Goal: Information Seeking & Learning: Learn about a topic

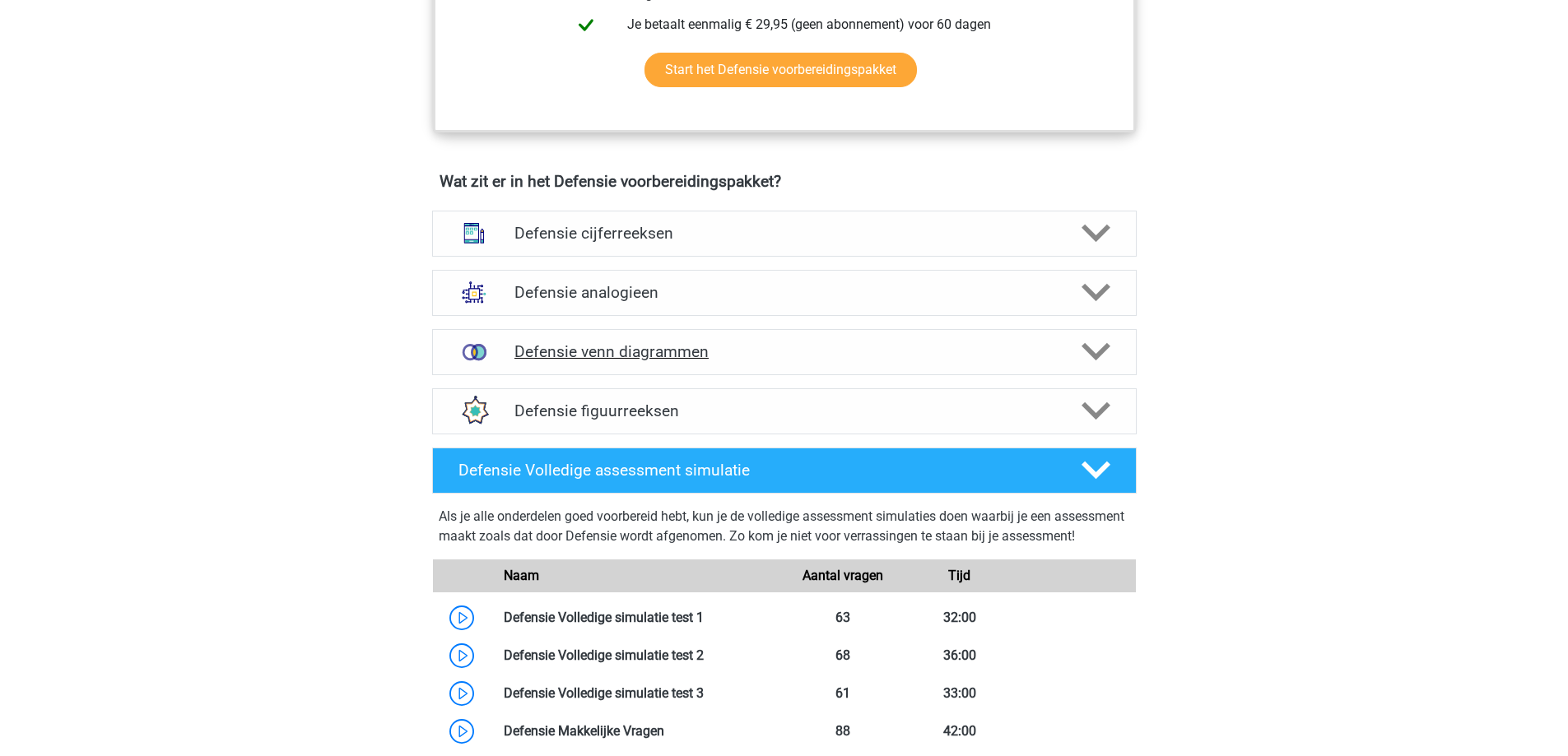
scroll to position [1069, 0]
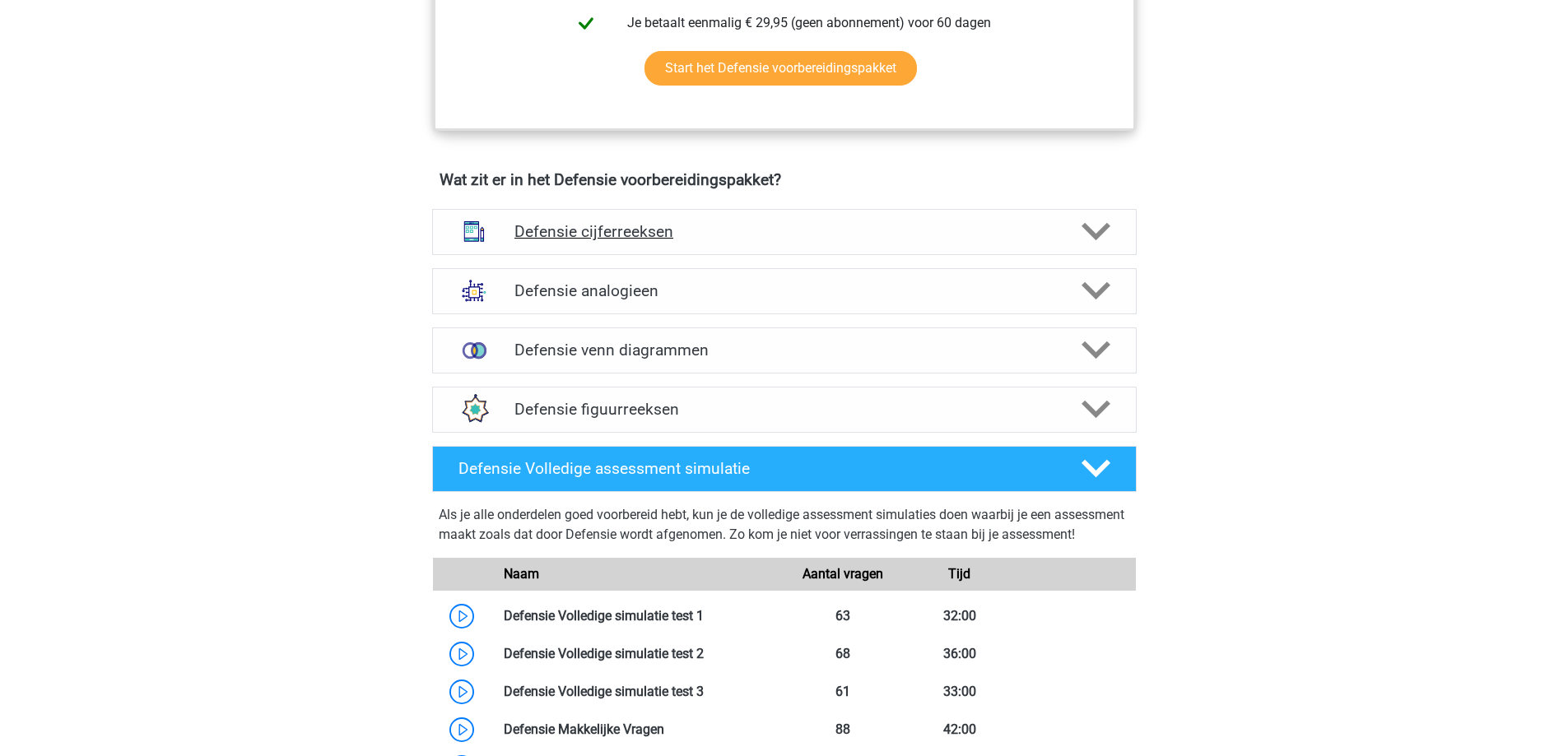
click at [732, 237] on h4 "Defensie cijferreeksen" at bounding box center [784, 231] width 539 height 19
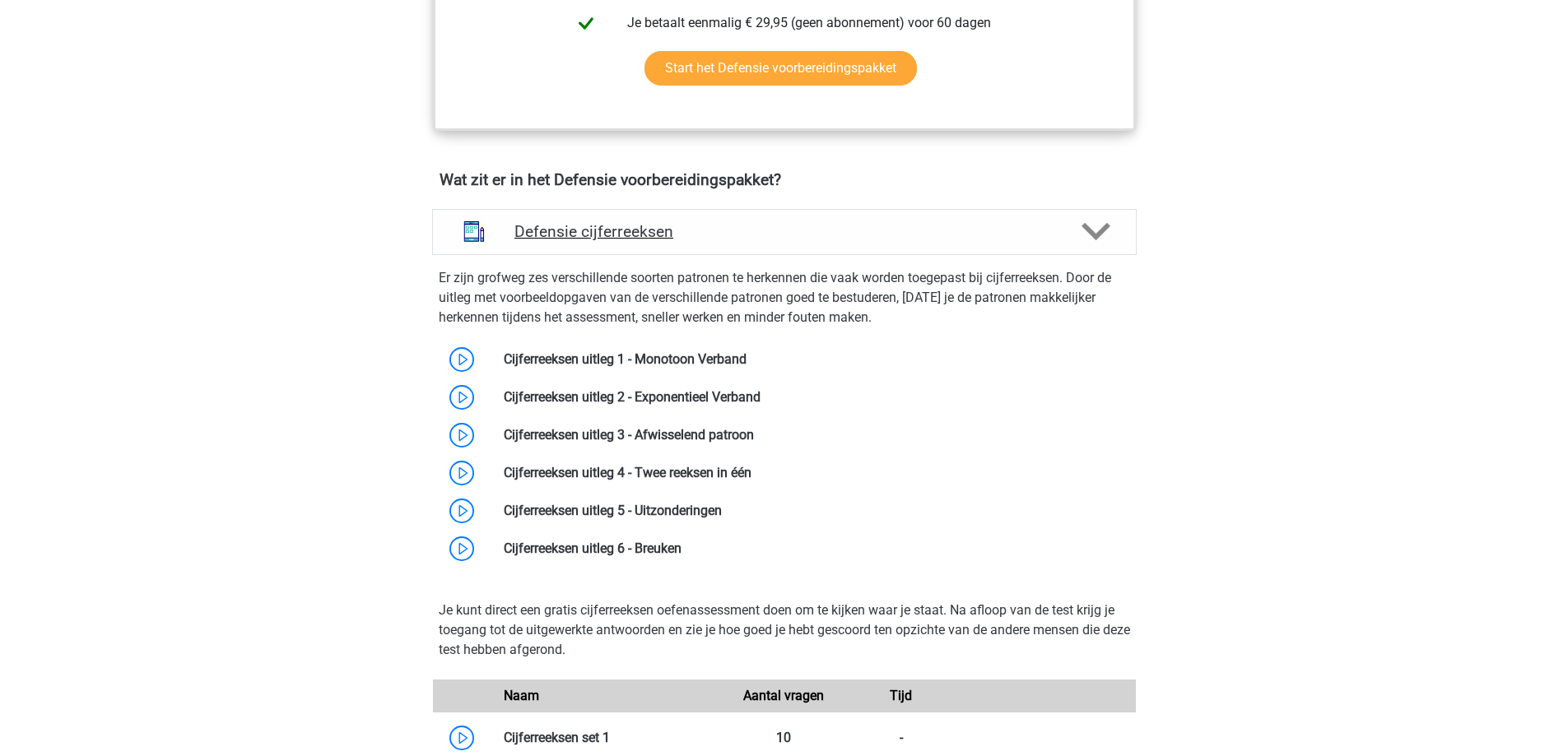
click at [732, 237] on h4 "Defensie cijferreeksen" at bounding box center [784, 231] width 539 height 19
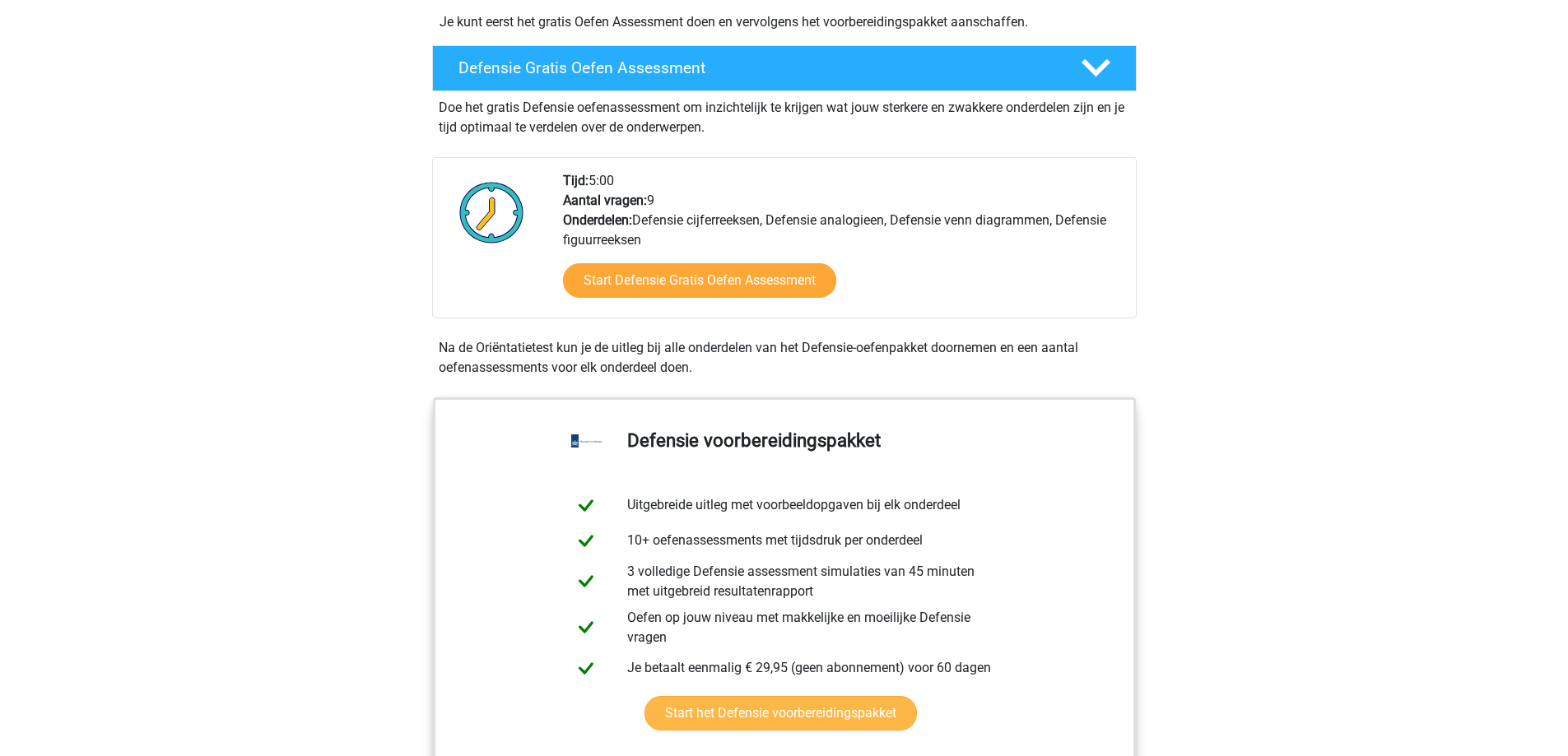
scroll to position [329, 0]
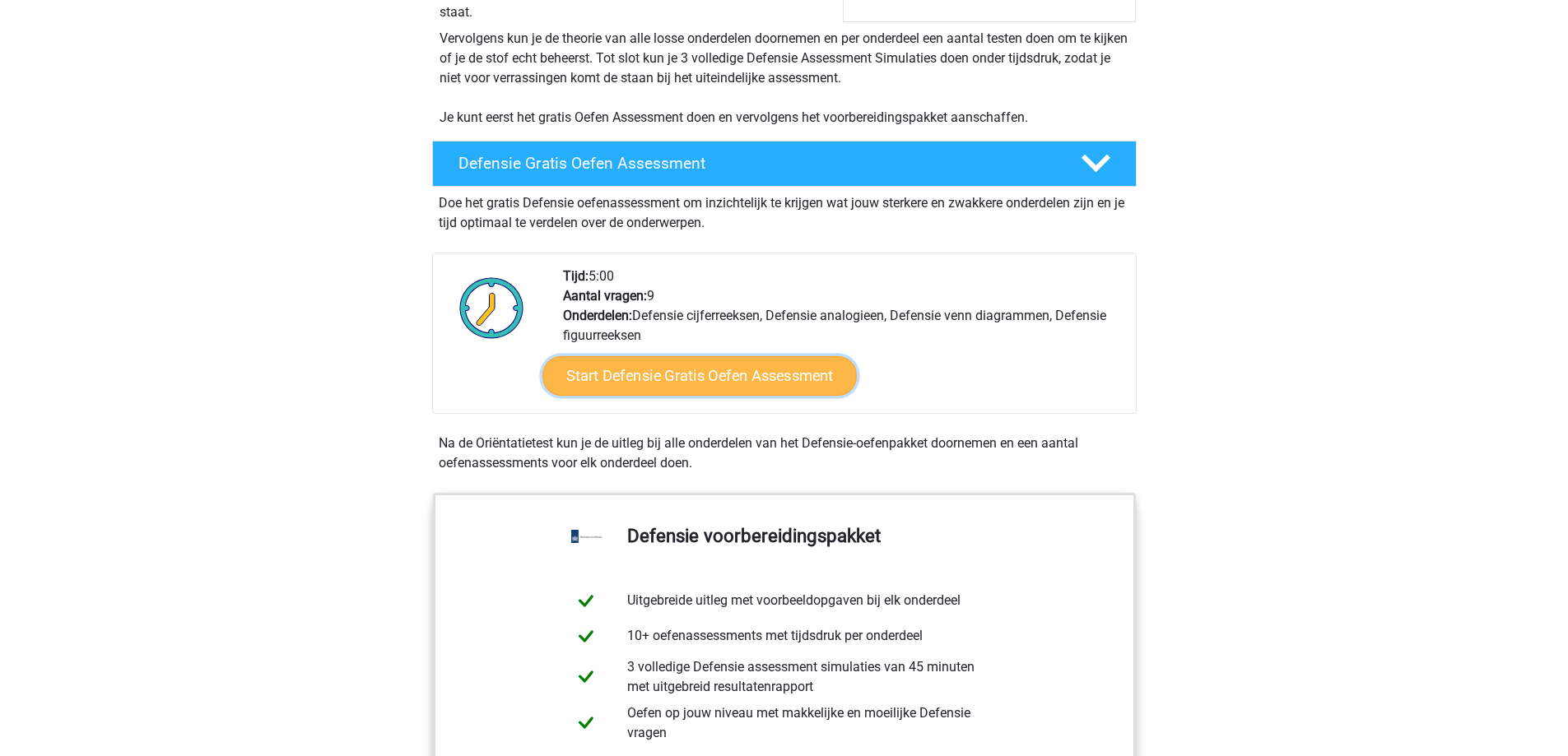
click at [707, 380] on link "Start Defensie Gratis Oefen Assessment" at bounding box center [700, 376] width 314 height 39
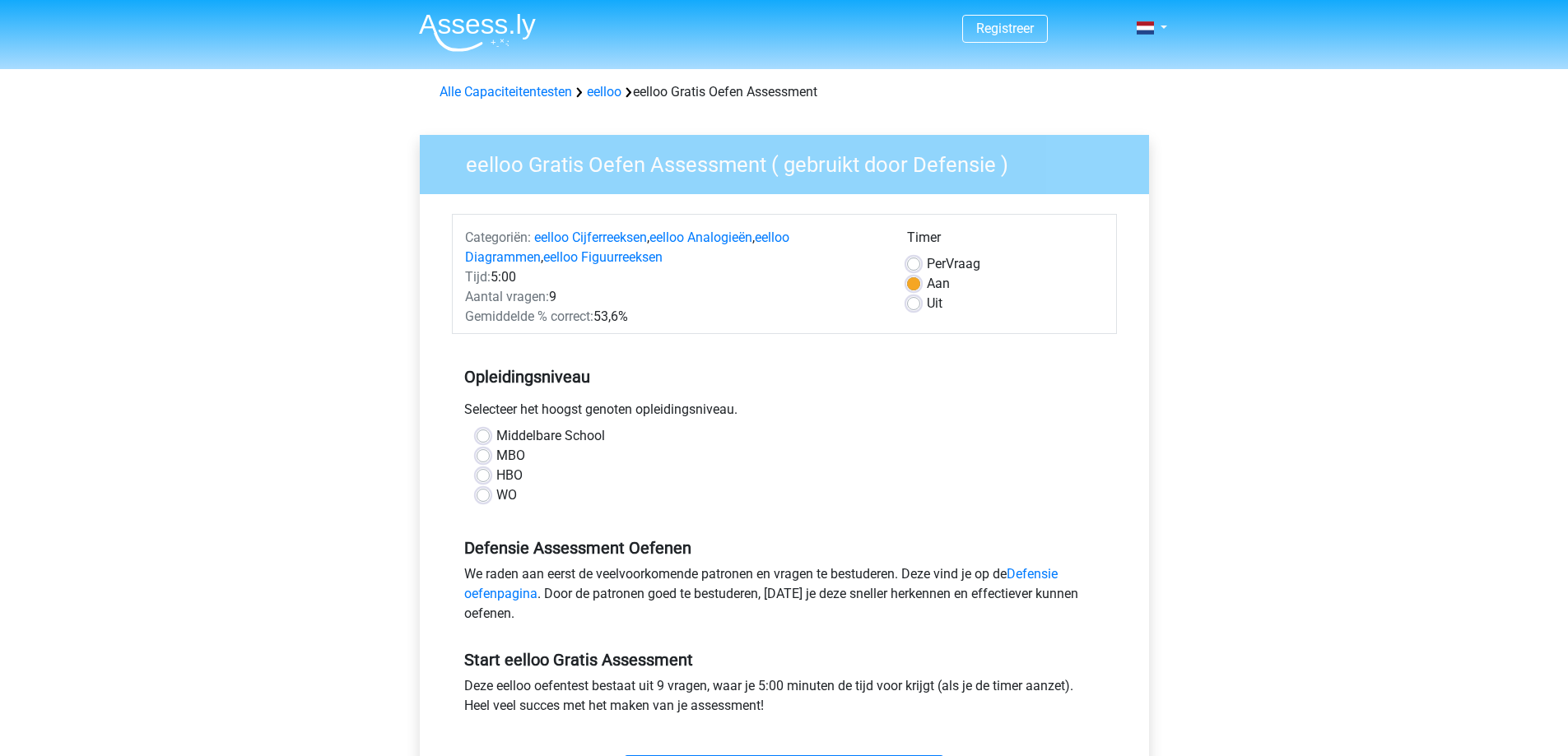
click at [497, 470] on label "HBO" at bounding box center [510, 475] width 26 height 20
click at [477, 470] on input "HBO" at bounding box center [483, 473] width 13 height 16
radio input "true"
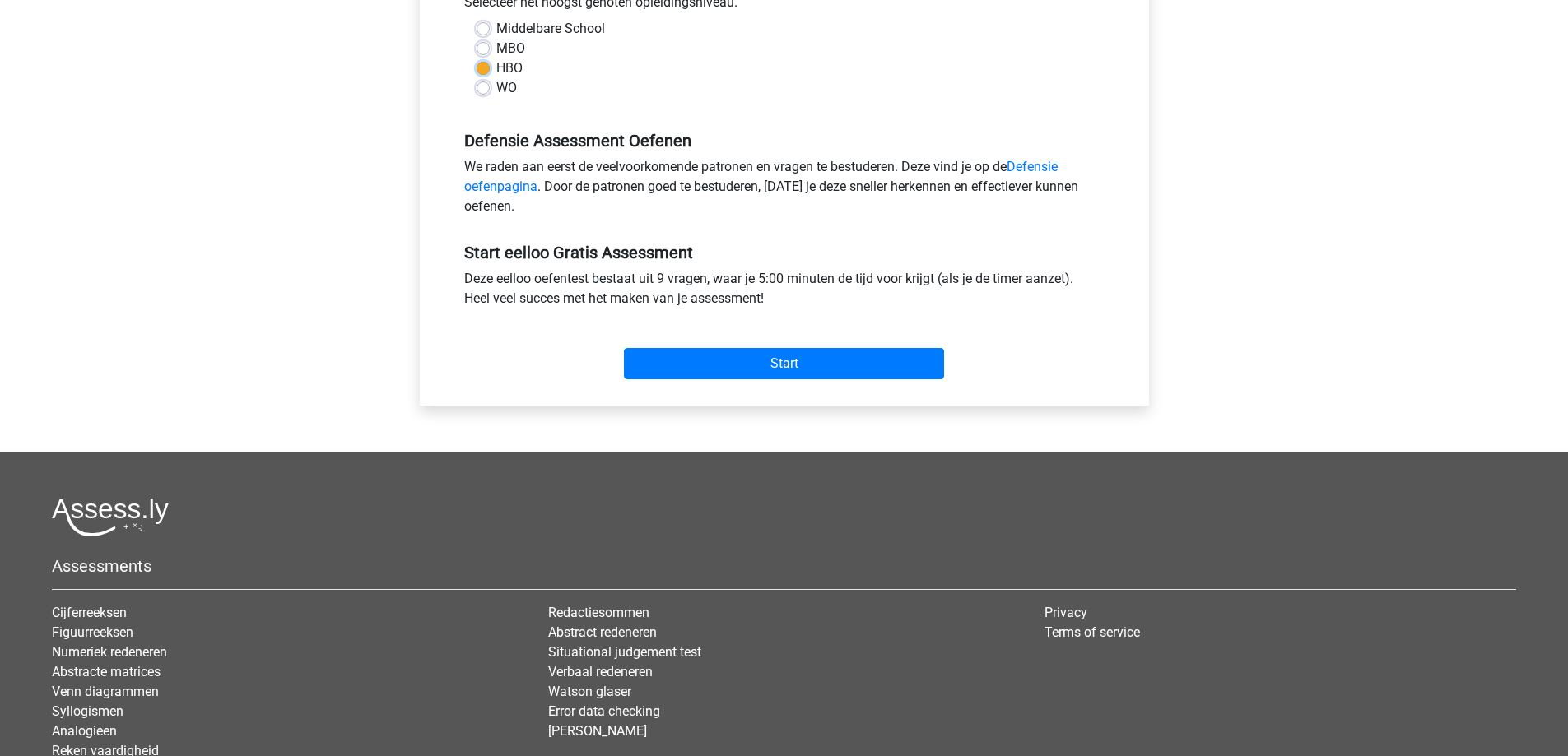
scroll to position [494, 0]
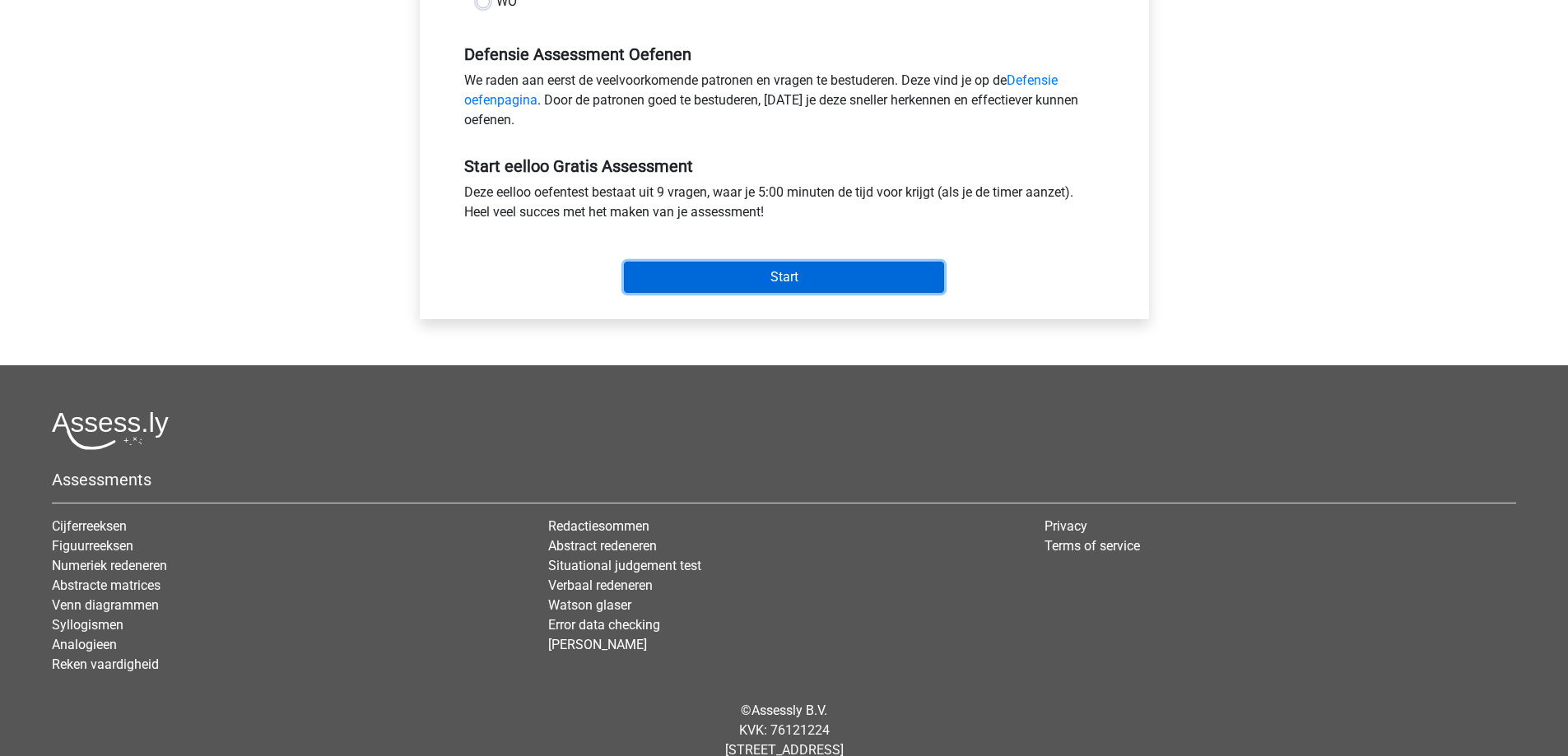
click at [751, 282] on input "Start" at bounding box center [784, 276] width 320 height 31
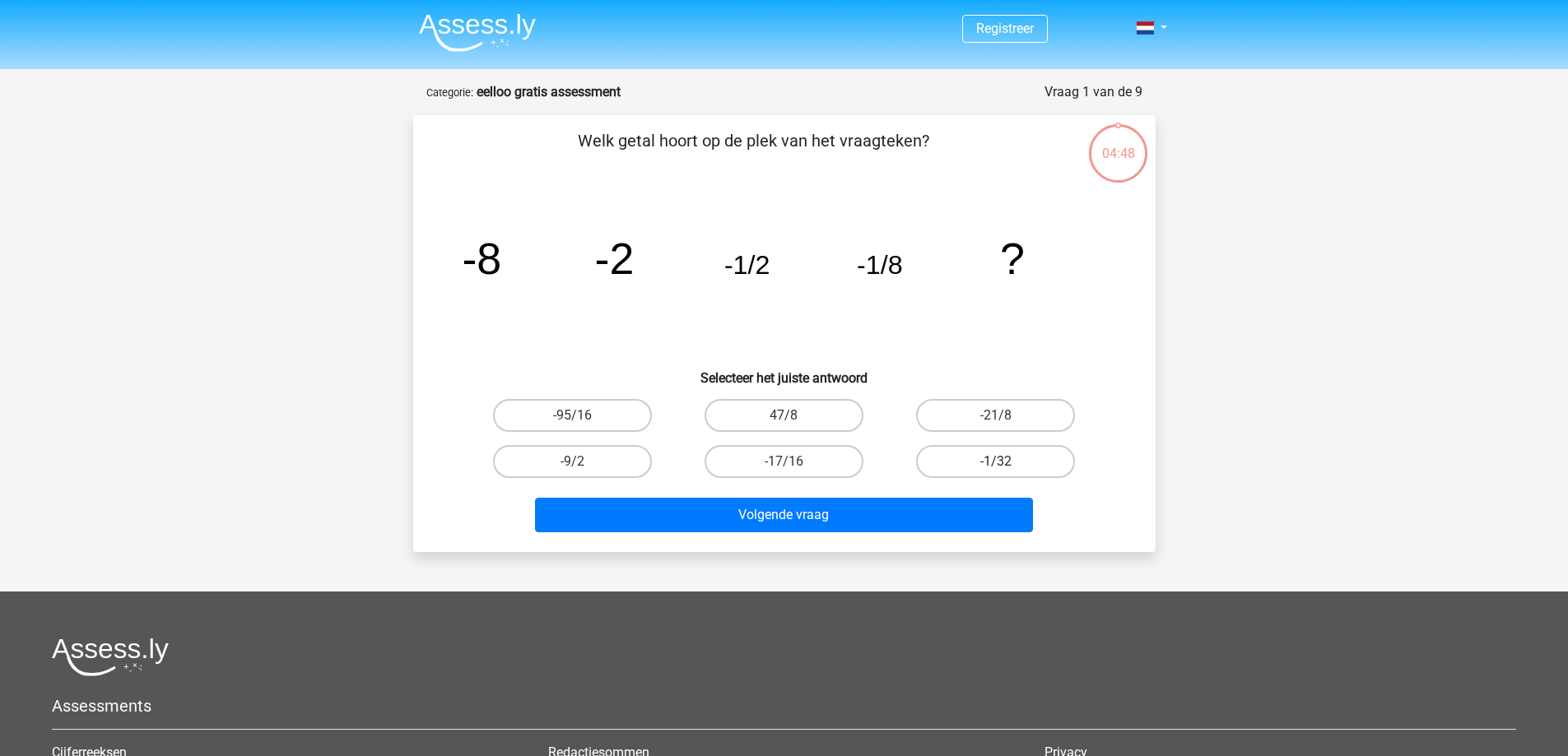
click at [990, 465] on label "-1/32" at bounding box center [995, 461] width 159 height 33
click at [996, 465] on input "-1/32" at bounding box center [1001, 466] width 10 height 10
radio input "true"
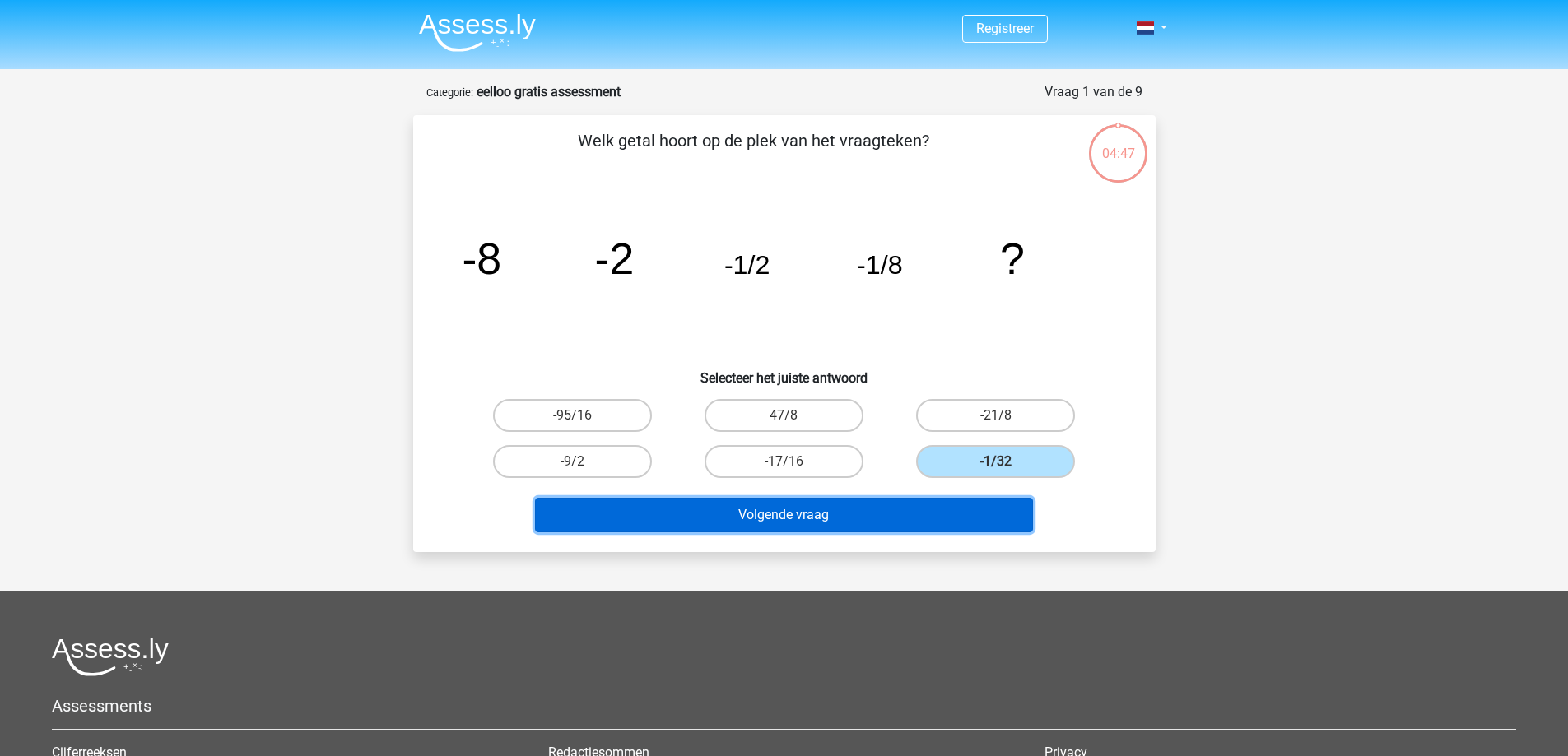
click at [832, 520] on button "Volgende vraag" at bounding box center [784, 514] width 498 height 35
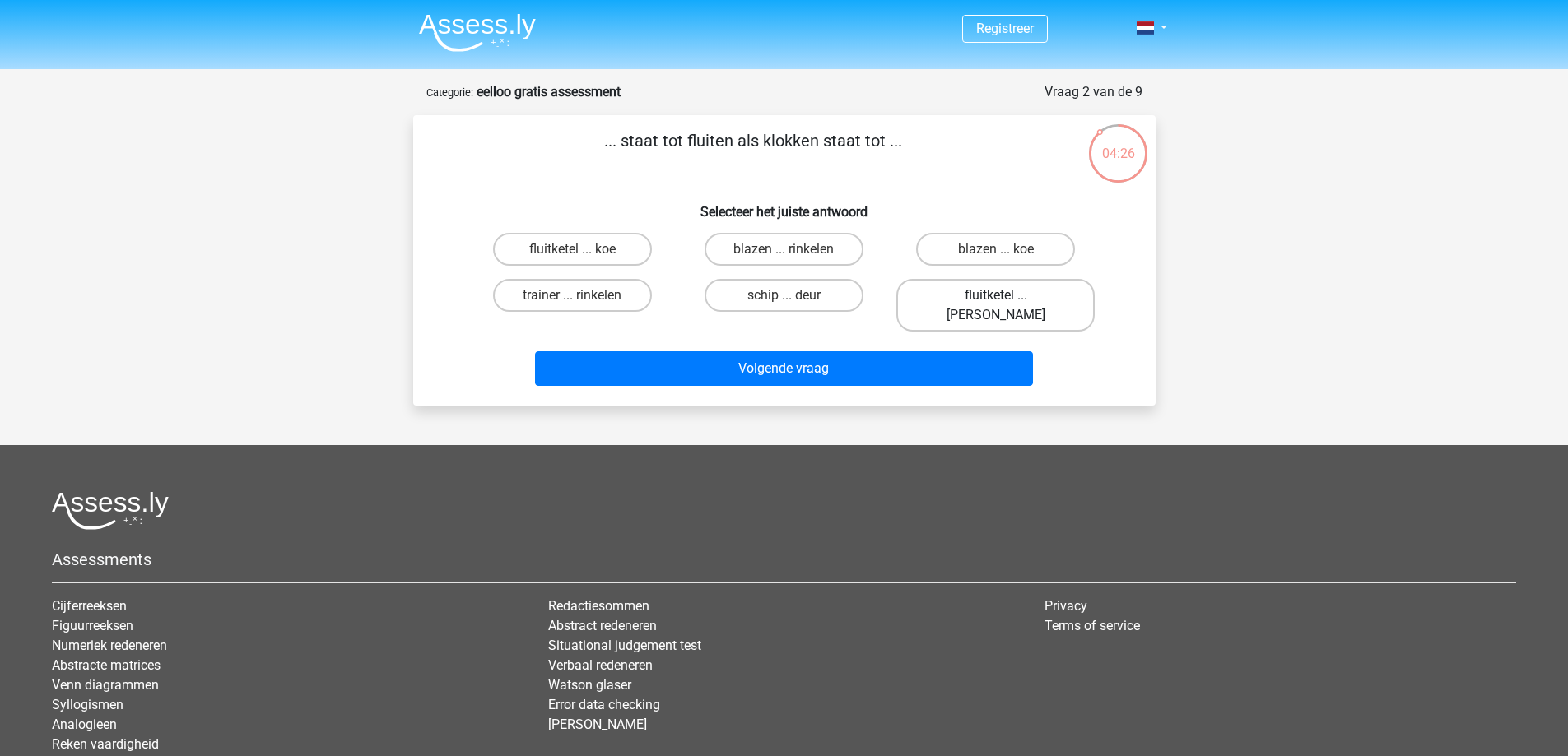
click at [1011, 301] on label "fluitketel ... luiden" at bounding box center [995, 306] width 198 height 53
click at [1006, 301] on input "fluitketel ... luiden" at bounding box center [1001, 300] width 10 height 10
radio input "true"
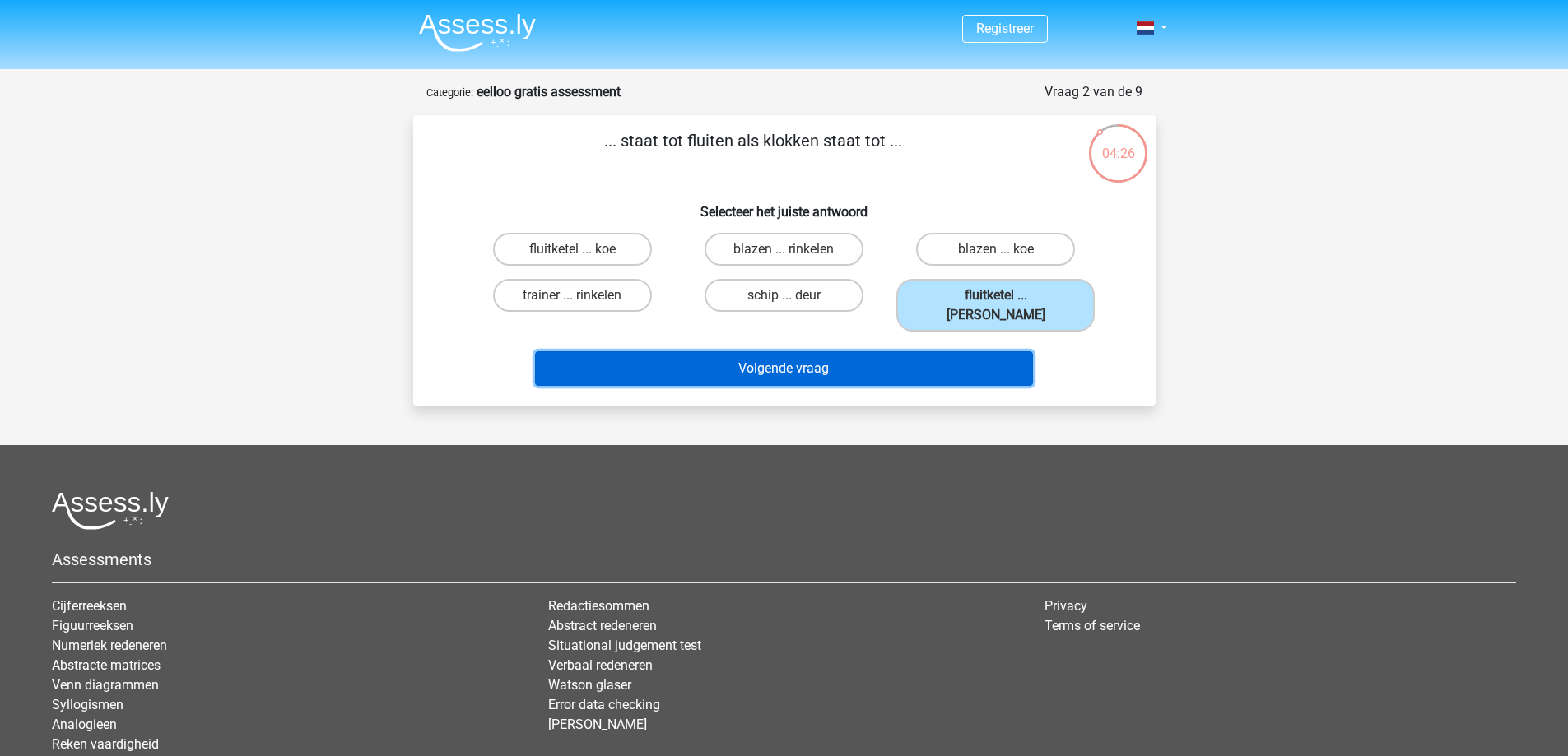
click at [896, 365] on button "Volgende vraag" at bounding box center [784, 369] width 498 height 35
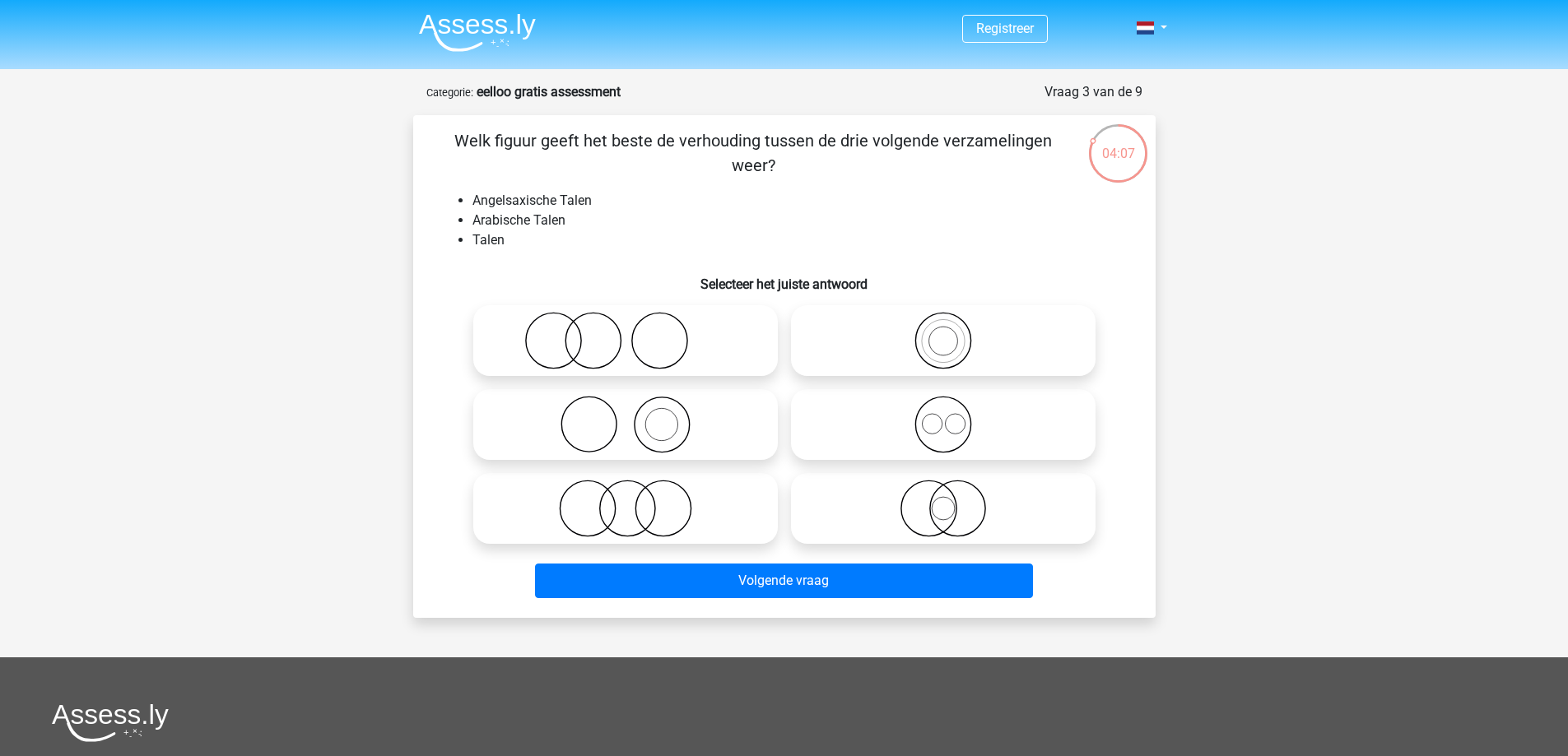
click at [641, 497] on icon at bounding box center [626, 508] width 292 height 57
click at [636, 497] on input "radio" at bounding box center [630, 495] width 10 height 10
radio input "true"
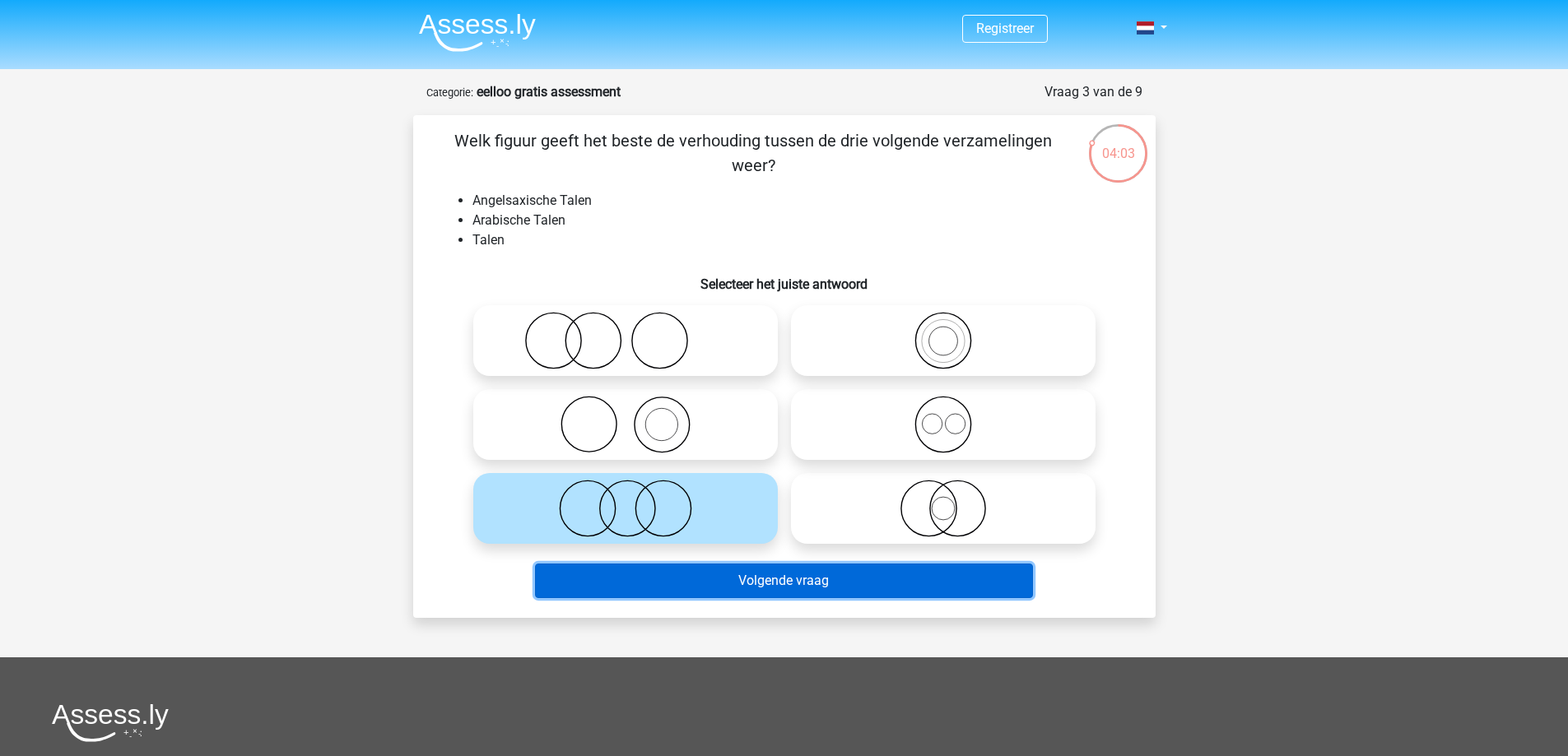
click at [835, 586] on button "Volgende vraag" at bounding box center [784, 580] width 498 height 35
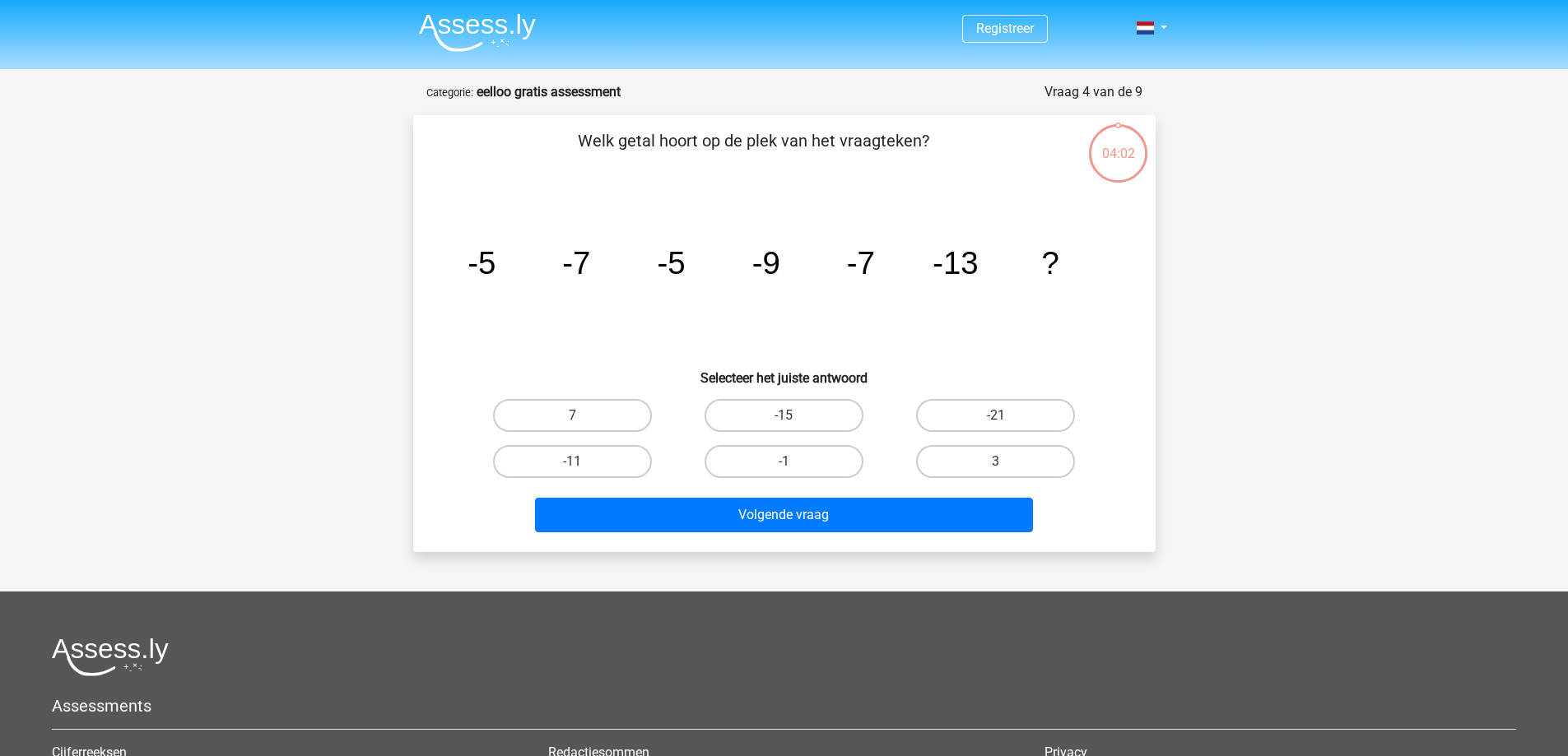
scroll to position [82, 0]
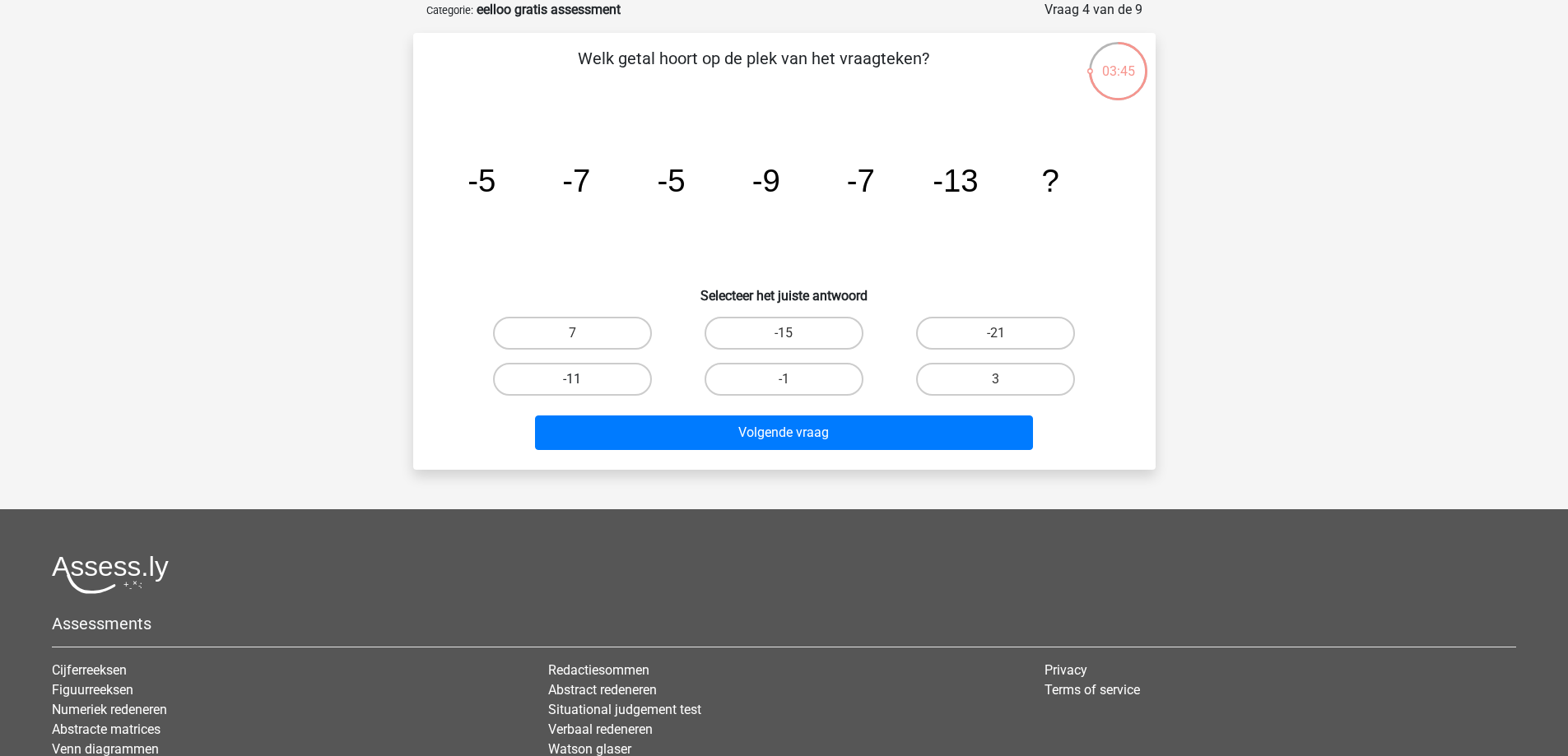
click at [592, 378] on label "-11" at bounding box center [572, 379] width 159 height 33
click at [582, 379] on input "-11" at bounding box center [577, 384] width 10 height 10
radio input "true"
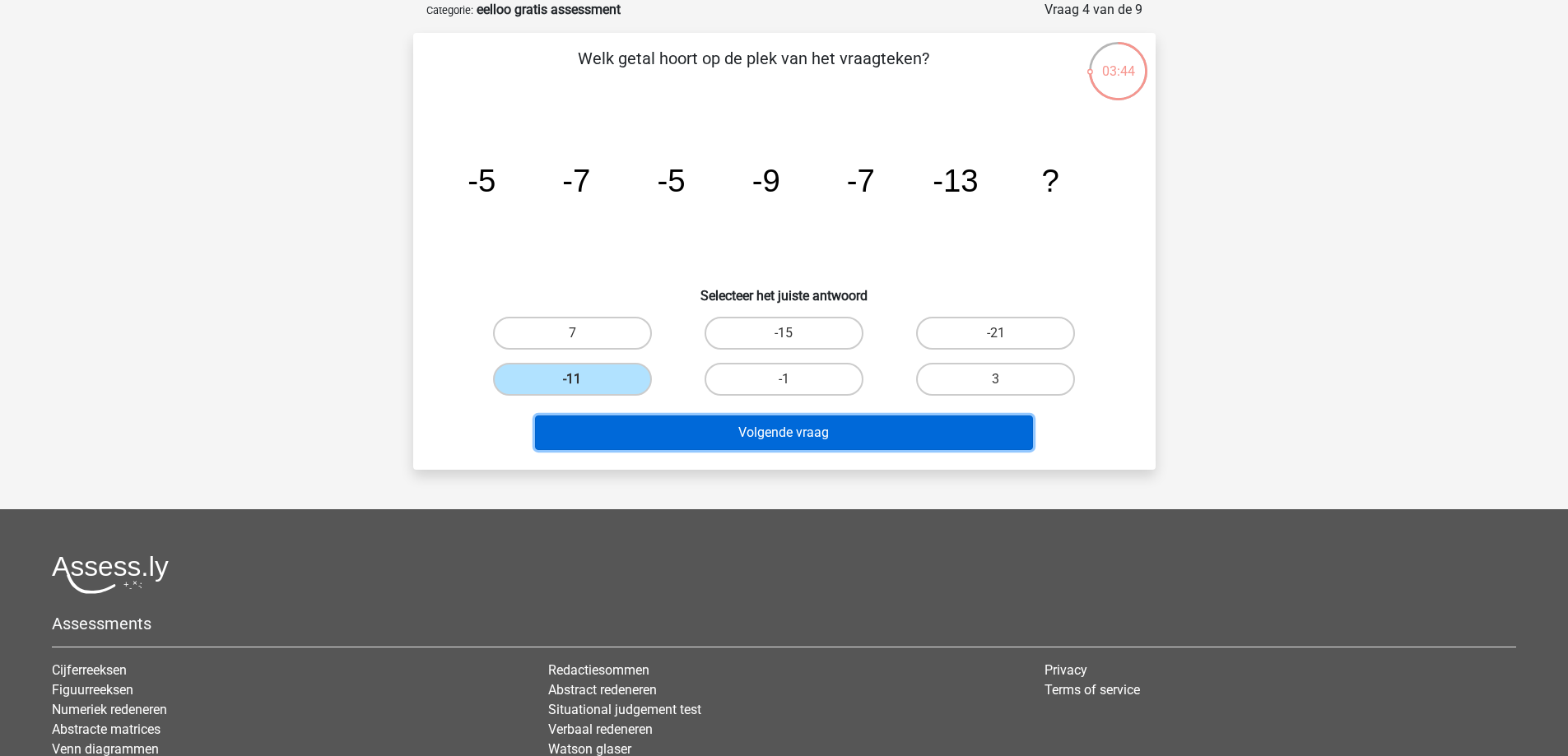
click at [769, 437] on button "Volgende vraag" at bounding box center [784, 433] width 498 height 35
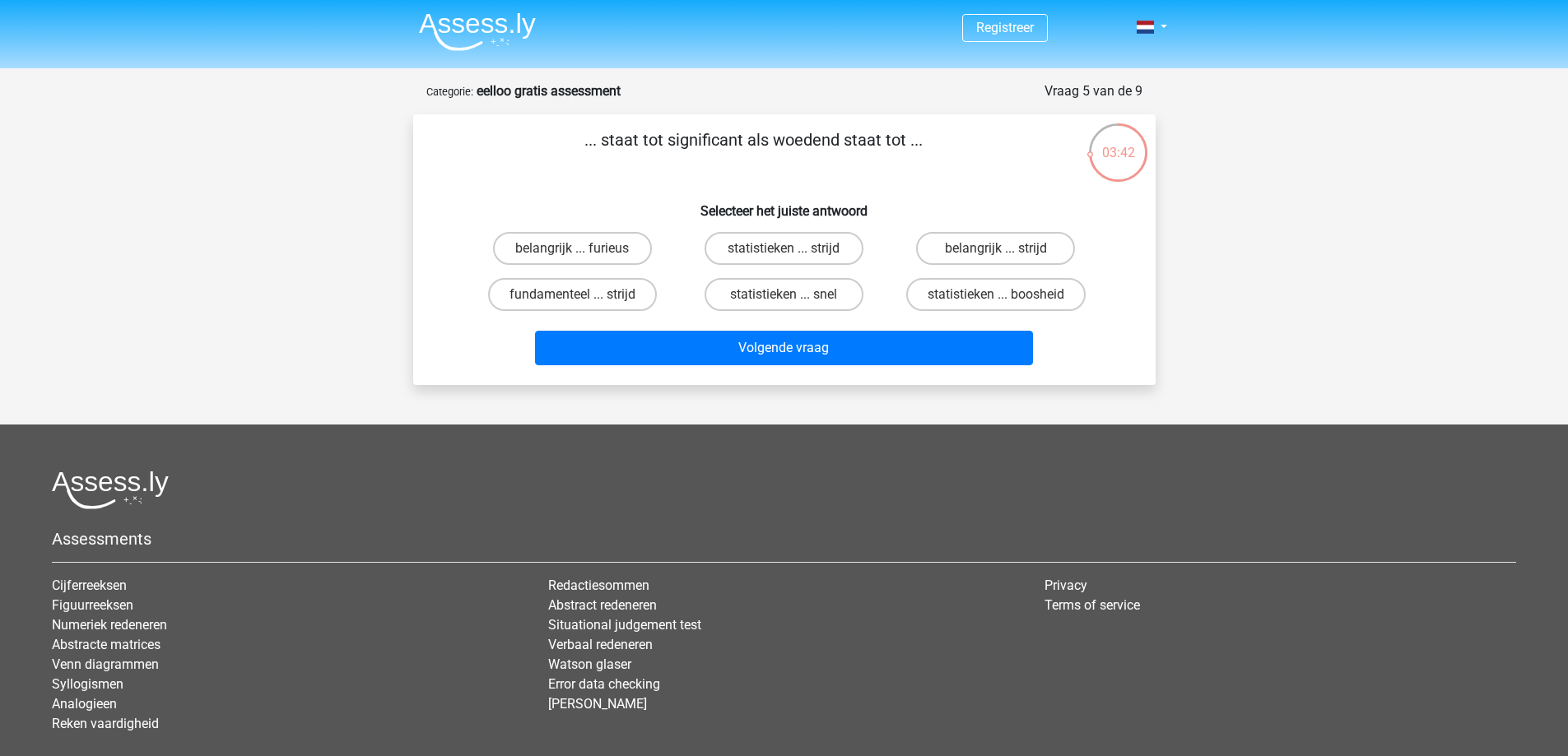
scroll to position [0, 0]
click at [584, 253] on label "belangrijk ... furieus" at bounding box center [572, 249] width 159 height 33
click at [582, 253] on input "belangrijk ... furieus" at bounding box center [577, 254] width 10 height 10
radio input "true"
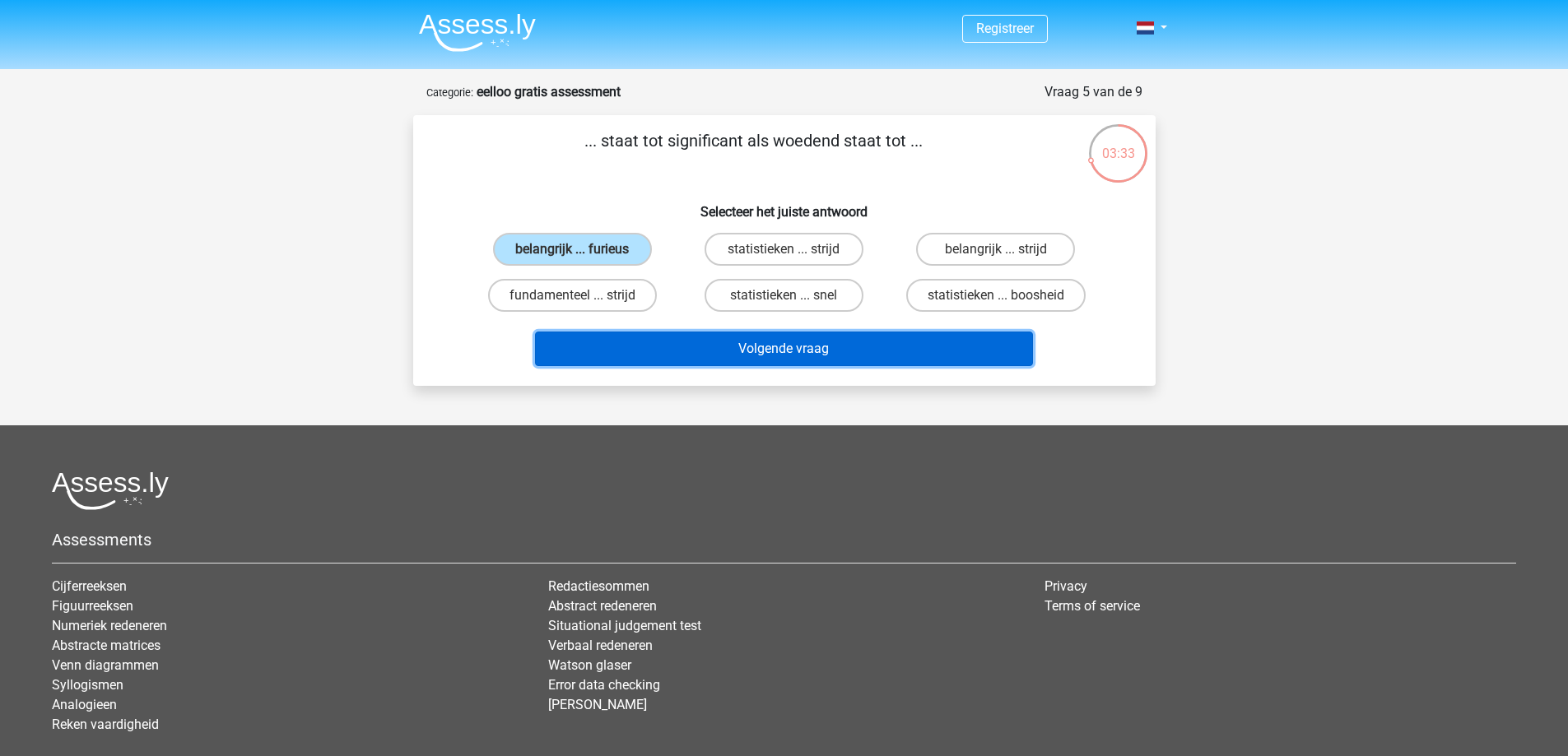
click at [955, 348] on button "Volgende vraag" at bounding box center [784, 349] width 498 height 35
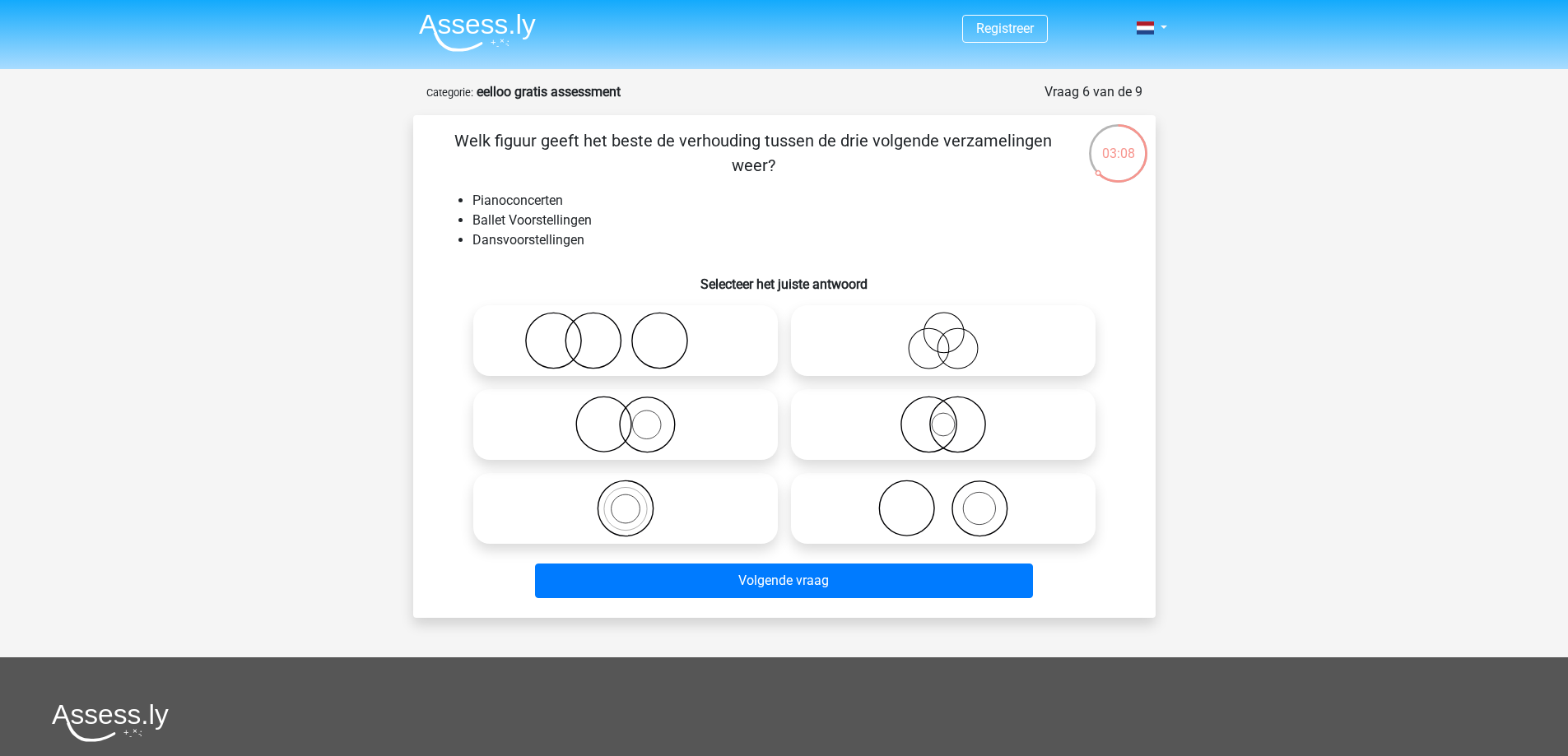
click at [646, 510] on icon at bounding box center [626, 508] width 292 height 57
click at [636, 500] on input "radio" at bounding box center [630, 495] width 10 height 10
radio input "true"
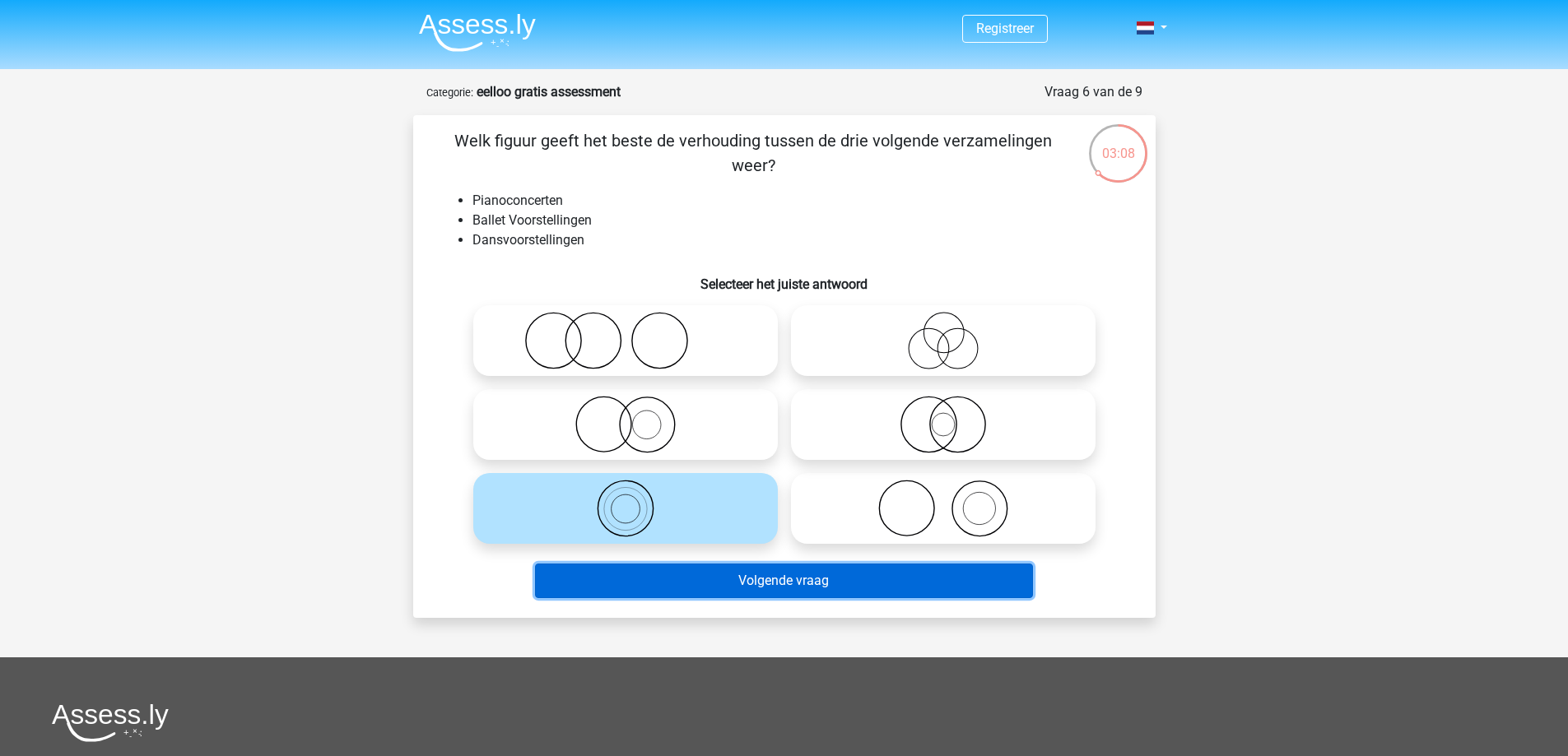
click at [780, 588] on button "Volgende vraag" at bounding box center [784, 580] width 498 height 35
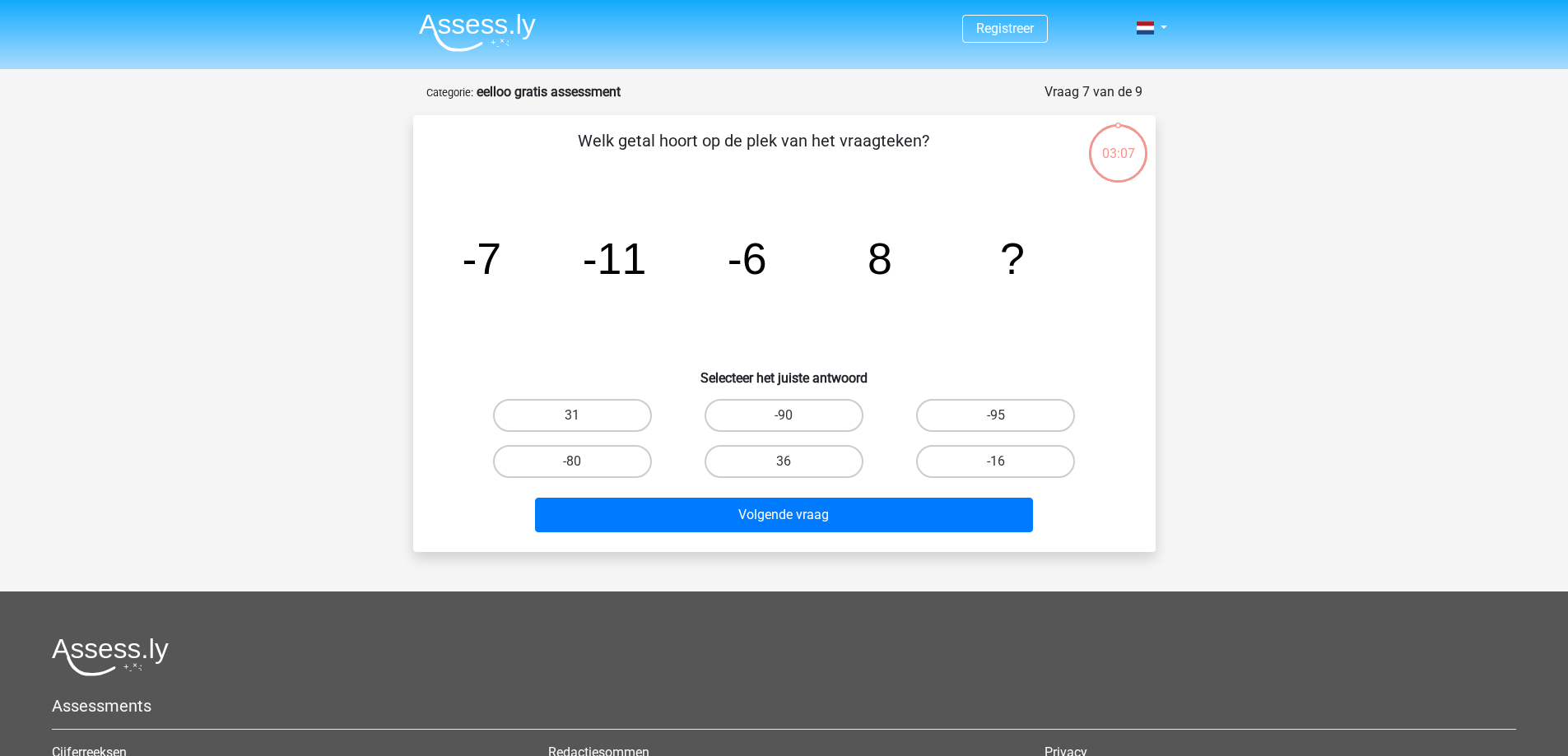
scroll to position [82, 0]
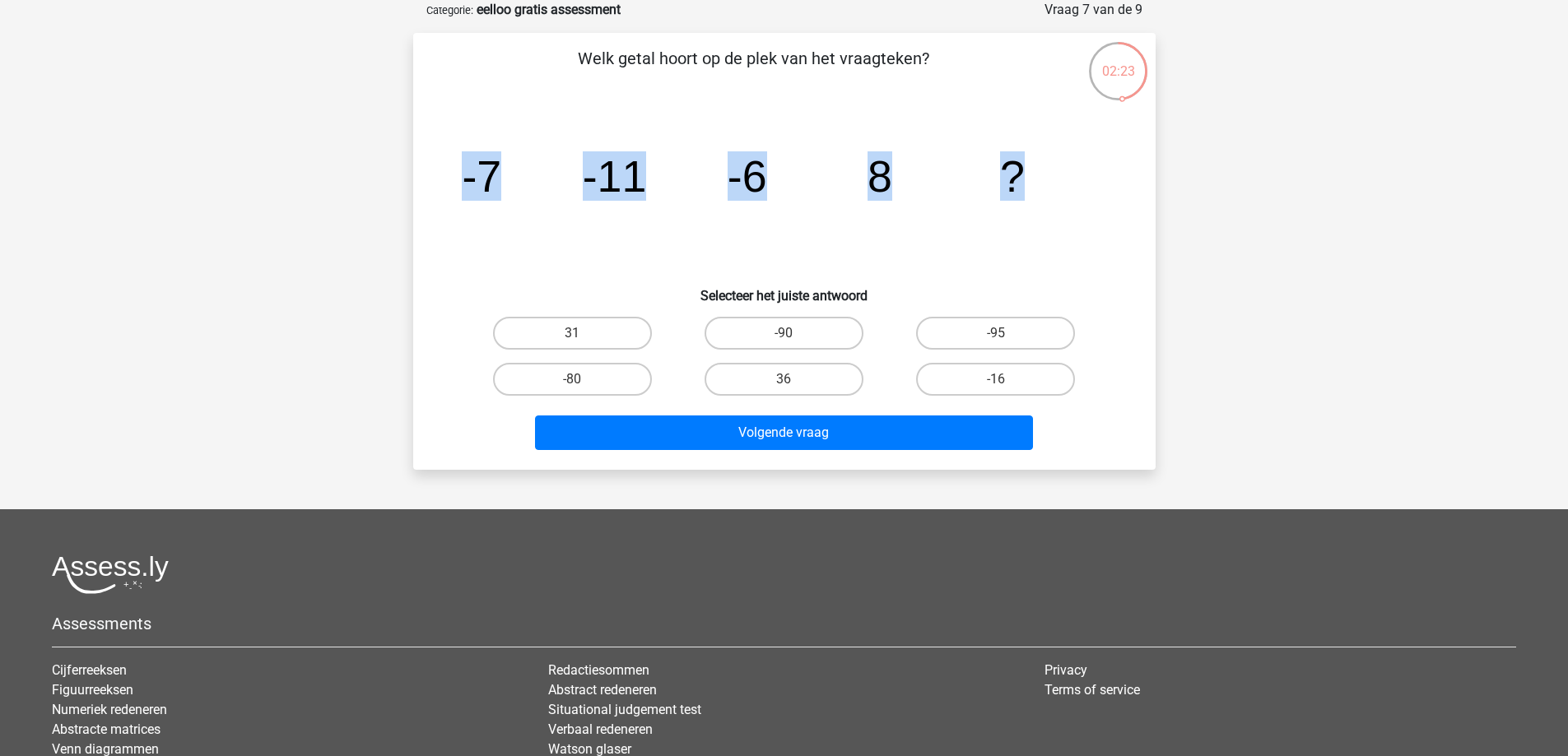
drag, startPoint x: 470, startPoint y: 193, endPoint x: 1160, endPoint y: 186, distance: 690.0
click at [1160, 186] on div "02:23 Vraag 7 van de 9 Categorie: eelloo gratis assessment Welk getal hoort op …" at bounding box center [784, 235] width 782 height 470
click at [1160, 186] on div "02:23 Vraag 7 van de 9 Categorie: eelloo gratis assessment Welk getal hoort op …" at bounding box center [784, 235] width 768 height 470
click at [762, 368] on label "36" at bounding box center [784, 379] width 159 height 33
click at [784, 379] on input "36" at bounding box center [788, 384] width 10 height 10
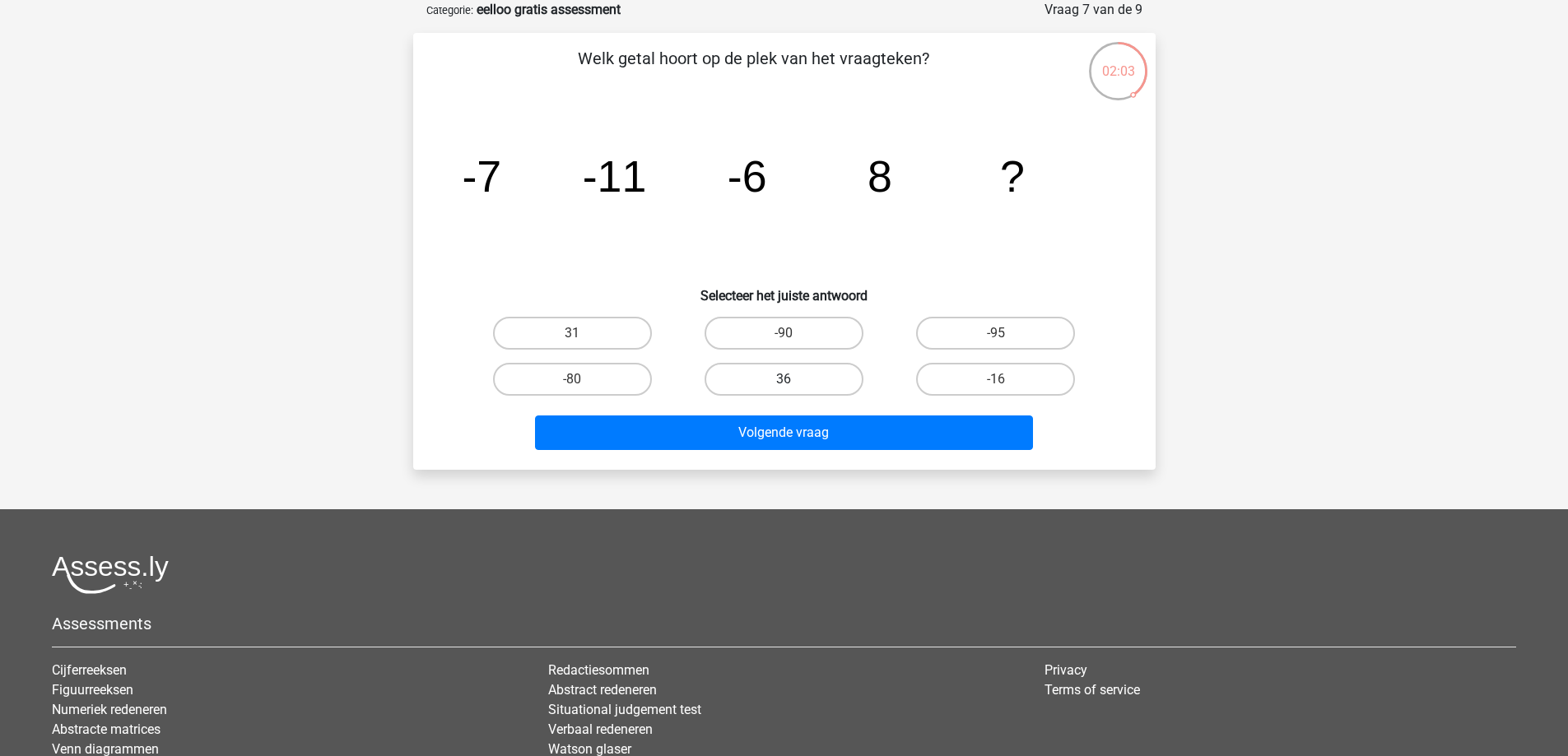
radio input "true"
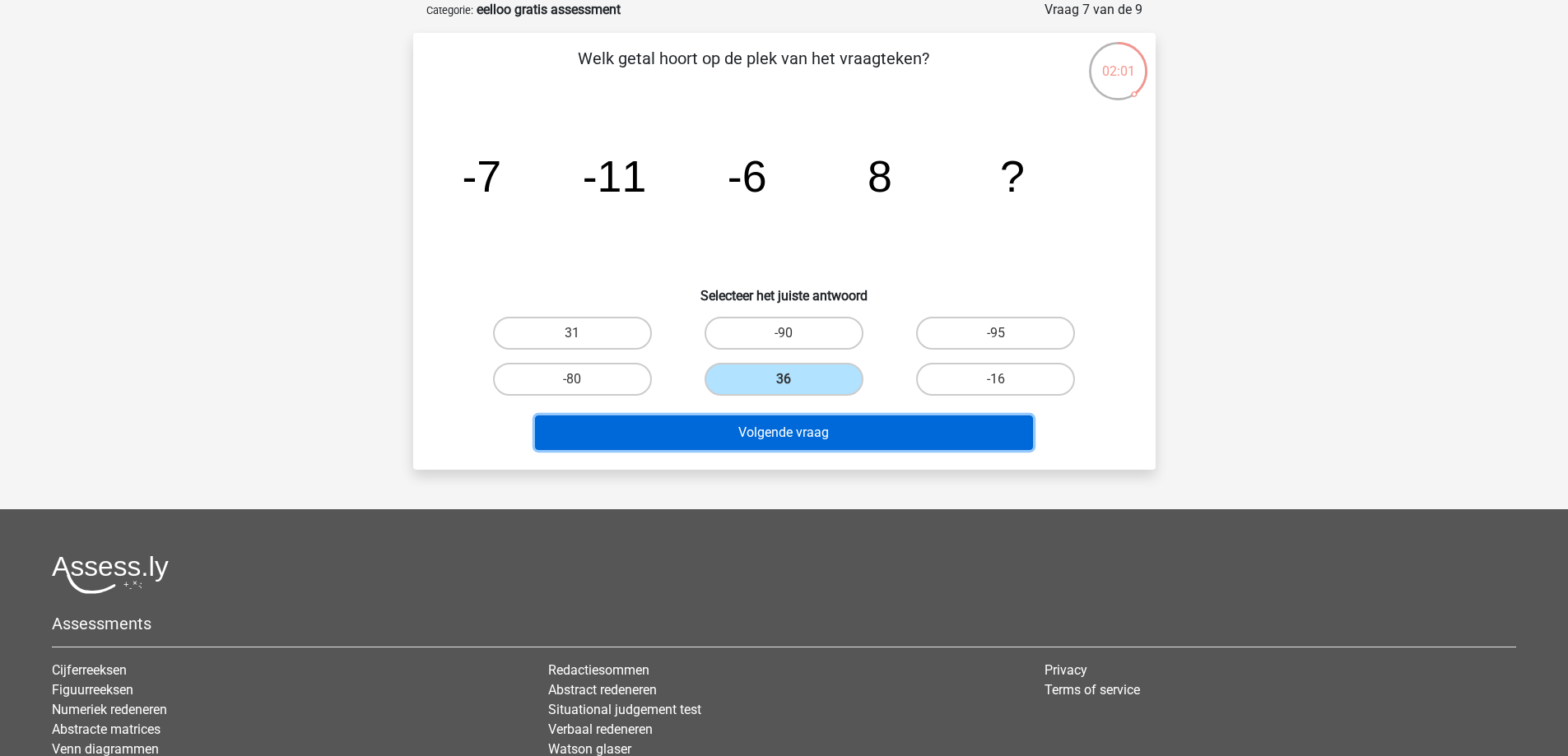
click at [753, 417] on button "Volgende vraag" at bounding box center [784, 433] width 498 height 35
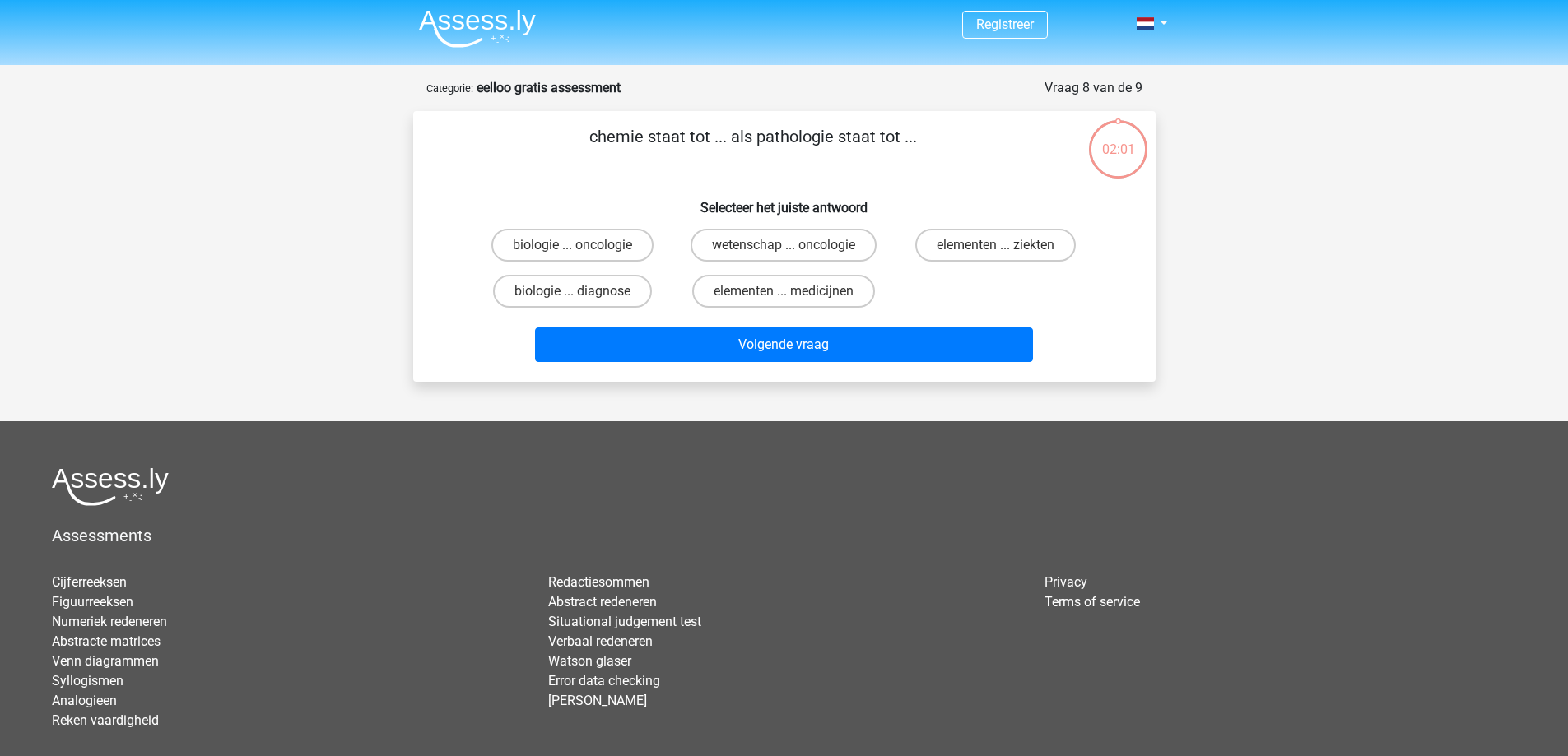
scroll to position [0, 0]
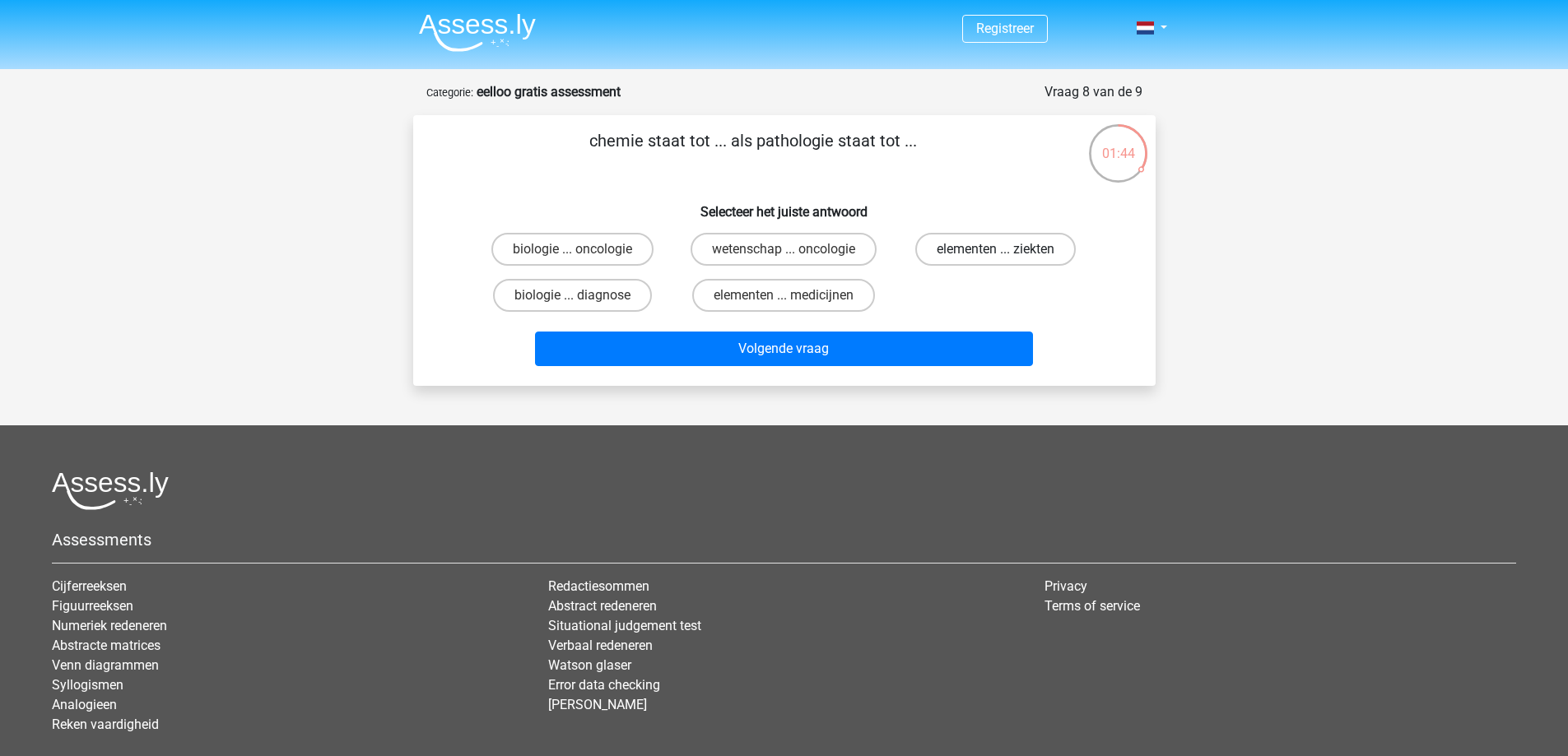
click at [992, 250] on label "elementen ... ziekten" at bounding box center [995, 249] width 161 height 33
click at [996, 250] on input "elementen ... ziekten" at bounding box center [1001, 254] width 10 height 10
radio input "true"
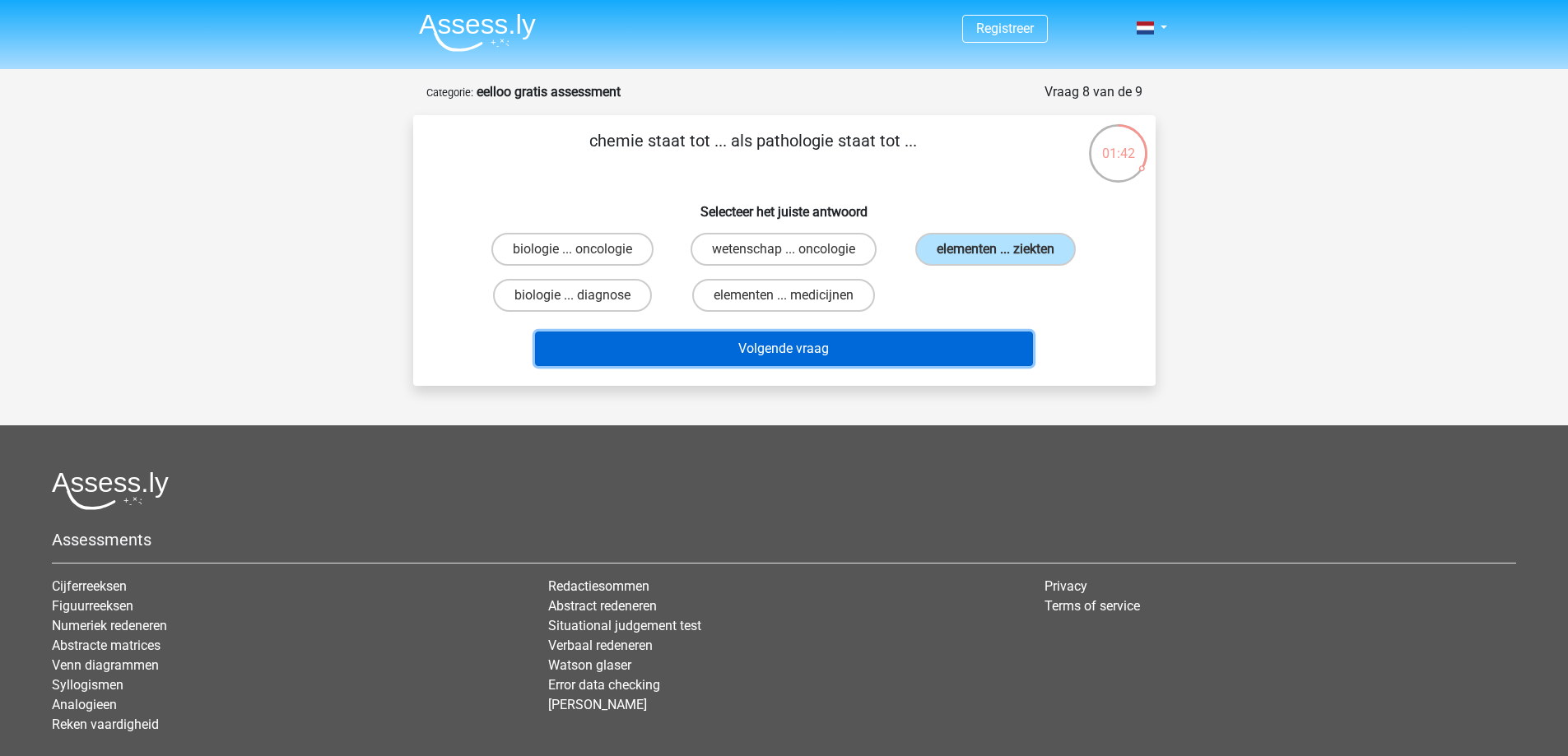
click at [885, 341] on button "Volgende vraag" at bounding box center [784, 349] width 498 height 35
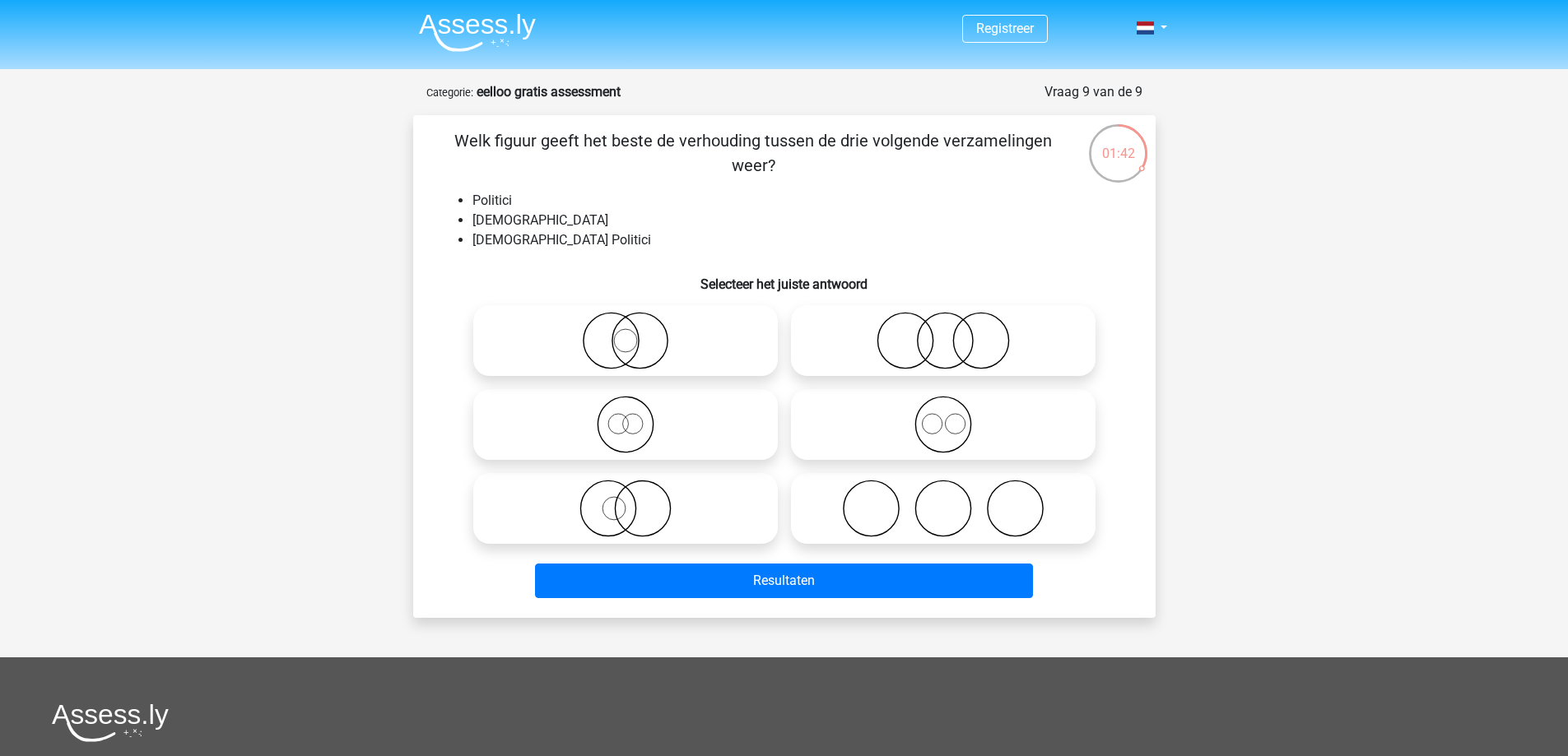
scroll to position [82, 0]
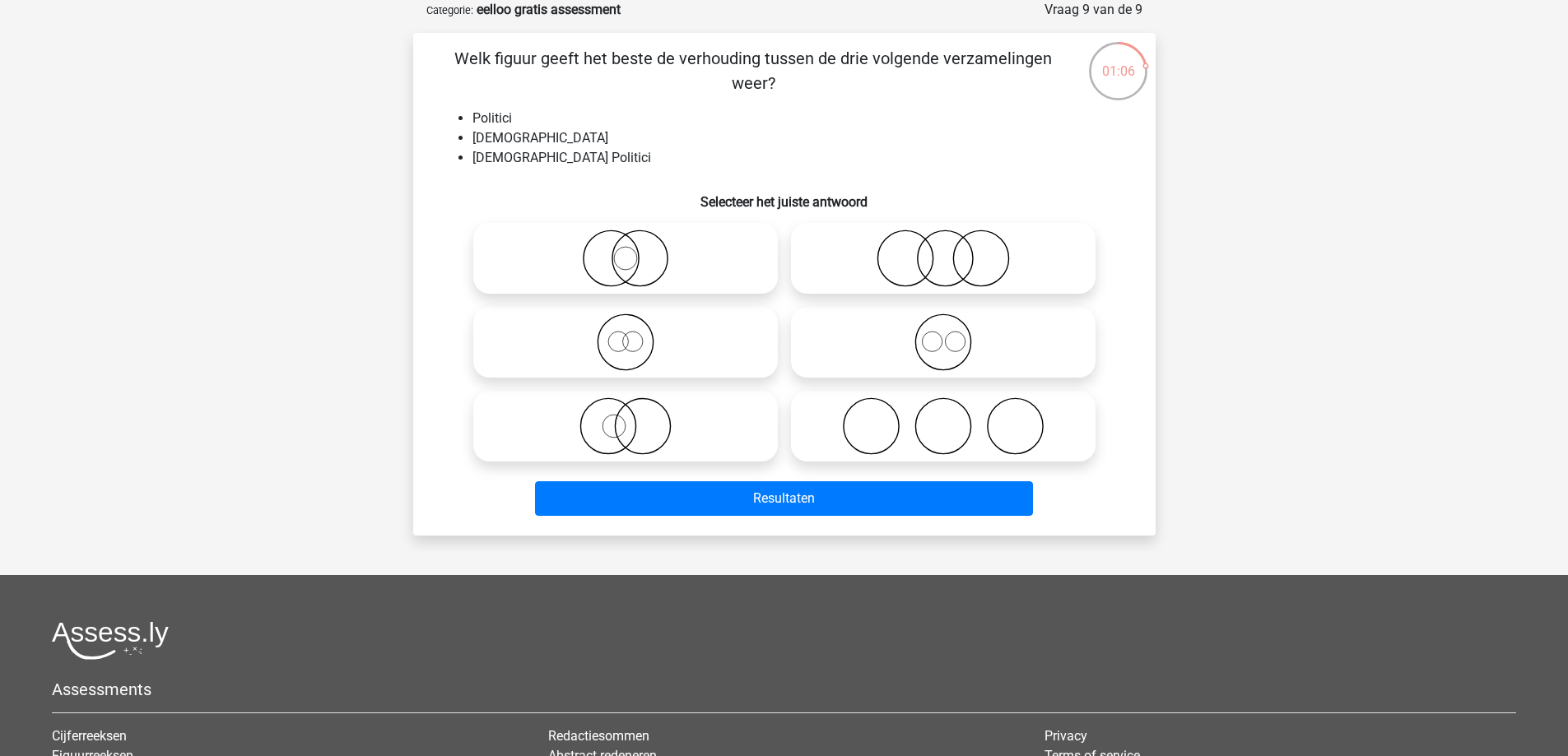
click at [671, 414] on icon at bounding box center [626, 426] width 292 height 57
click at [636, 414] on input "radio" at bounding box center [630, 412] width 10 height 10
radio input "true"
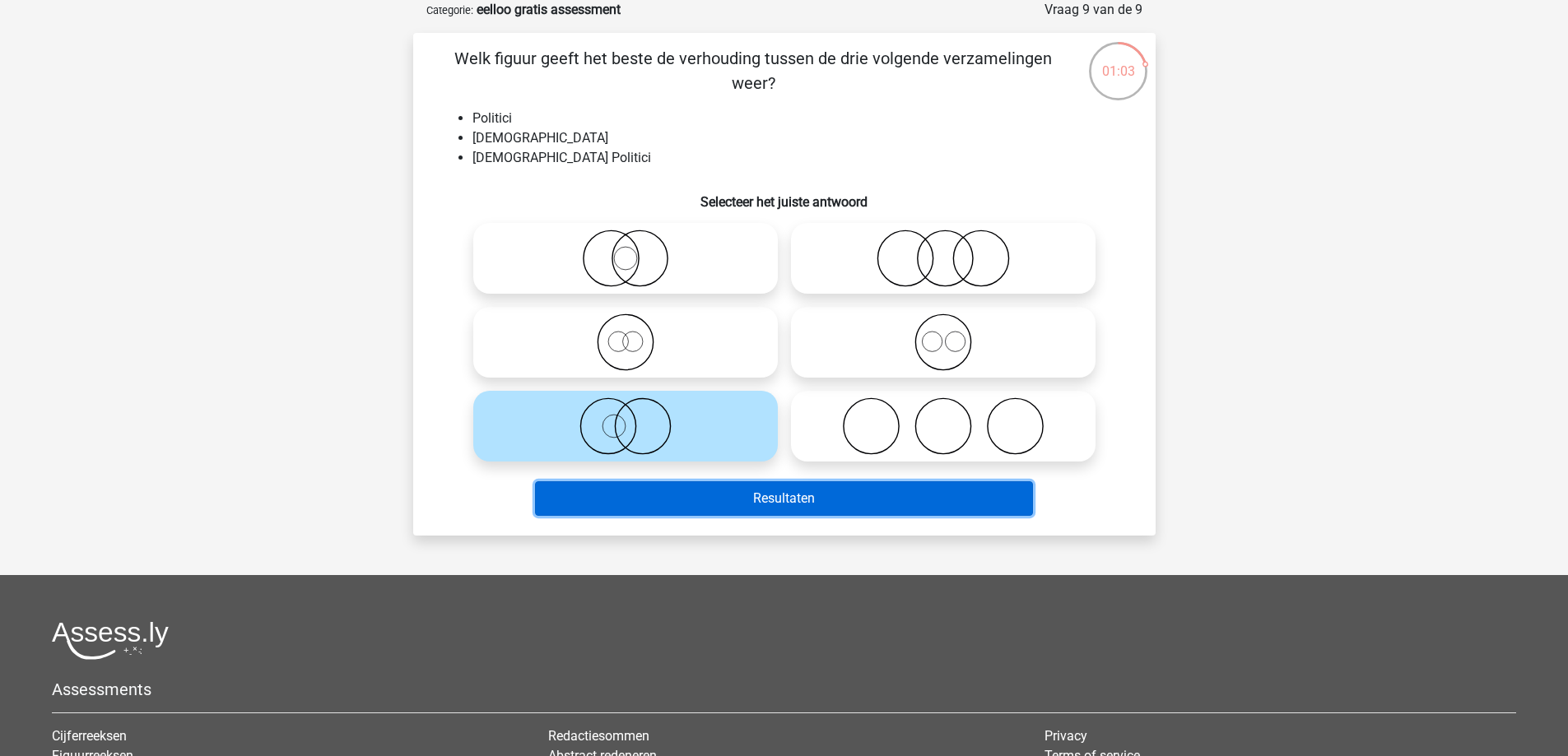
click at [760, 505] on button "Resultaten" at bounding box center [784, 498] width 498 height 35
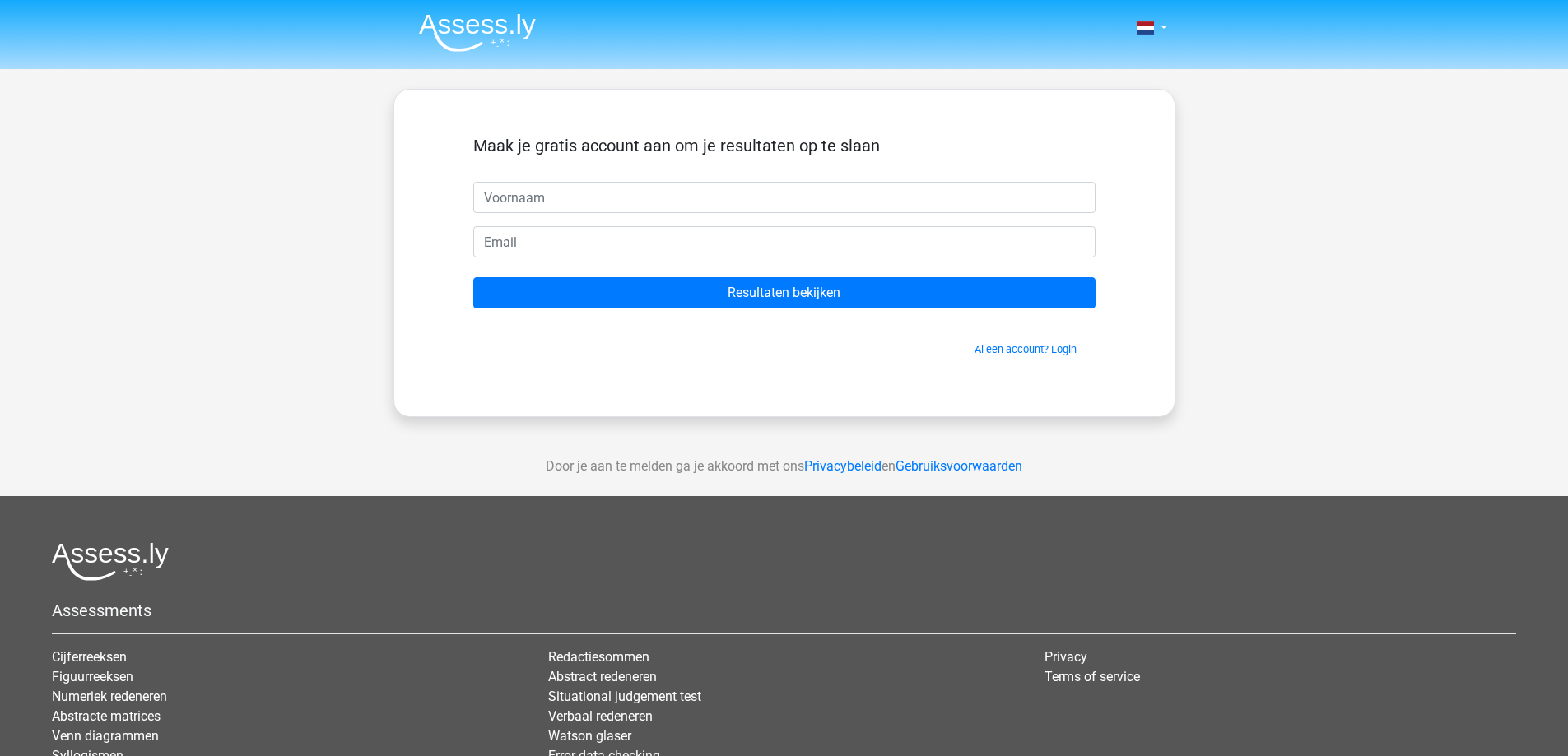
click at [595, 206] on input "text" at bounding box center [784, 197] width 622 height 31
type input "Bram kolhoop"
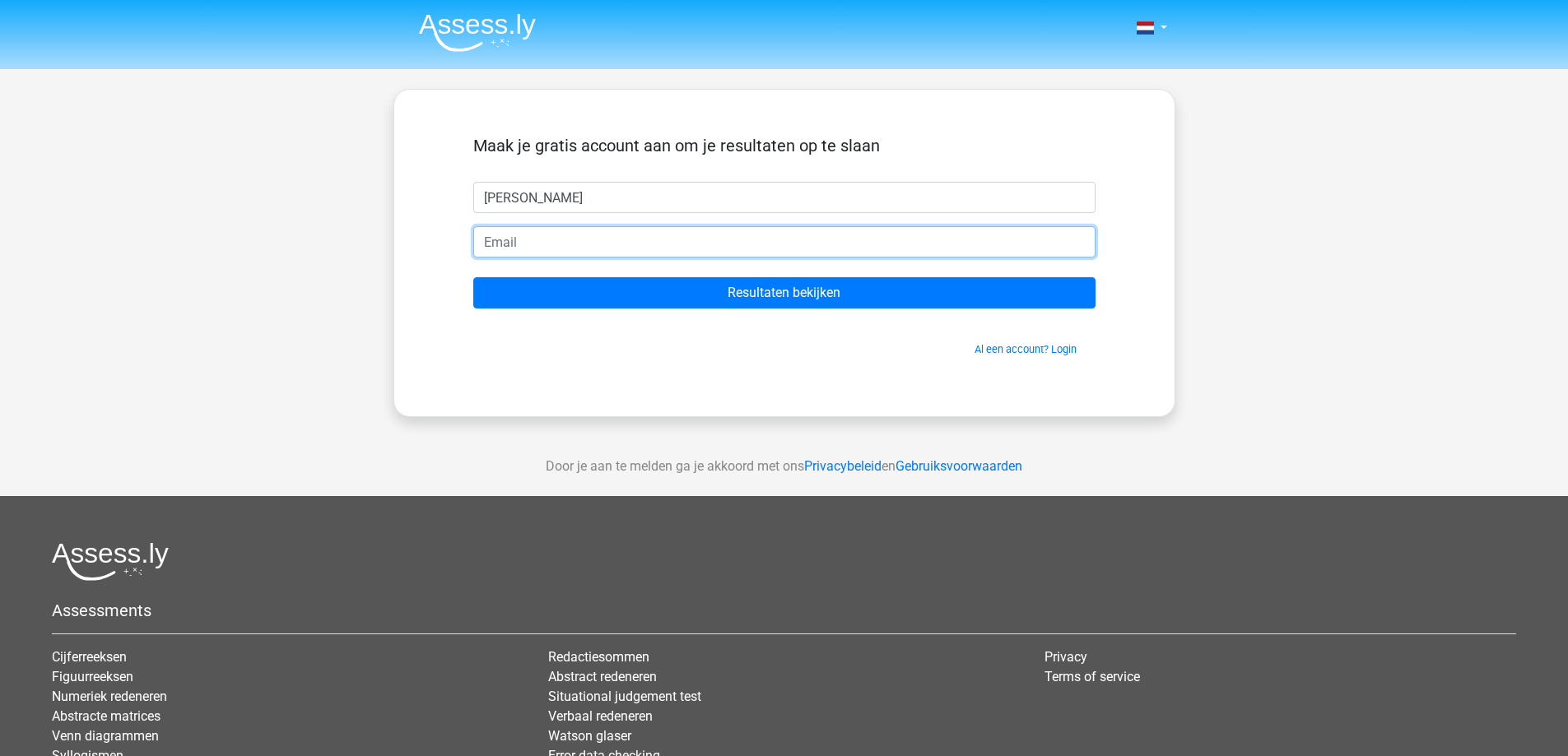
click at [622, 236] on input "email" at bounding box center [784, 242] width 622 height 31
type input "bramkolhoop@hotmail.com"
click at [616, 197] on input "Bram kolhoop" at bounding box center [784, 197] width 622 height 31
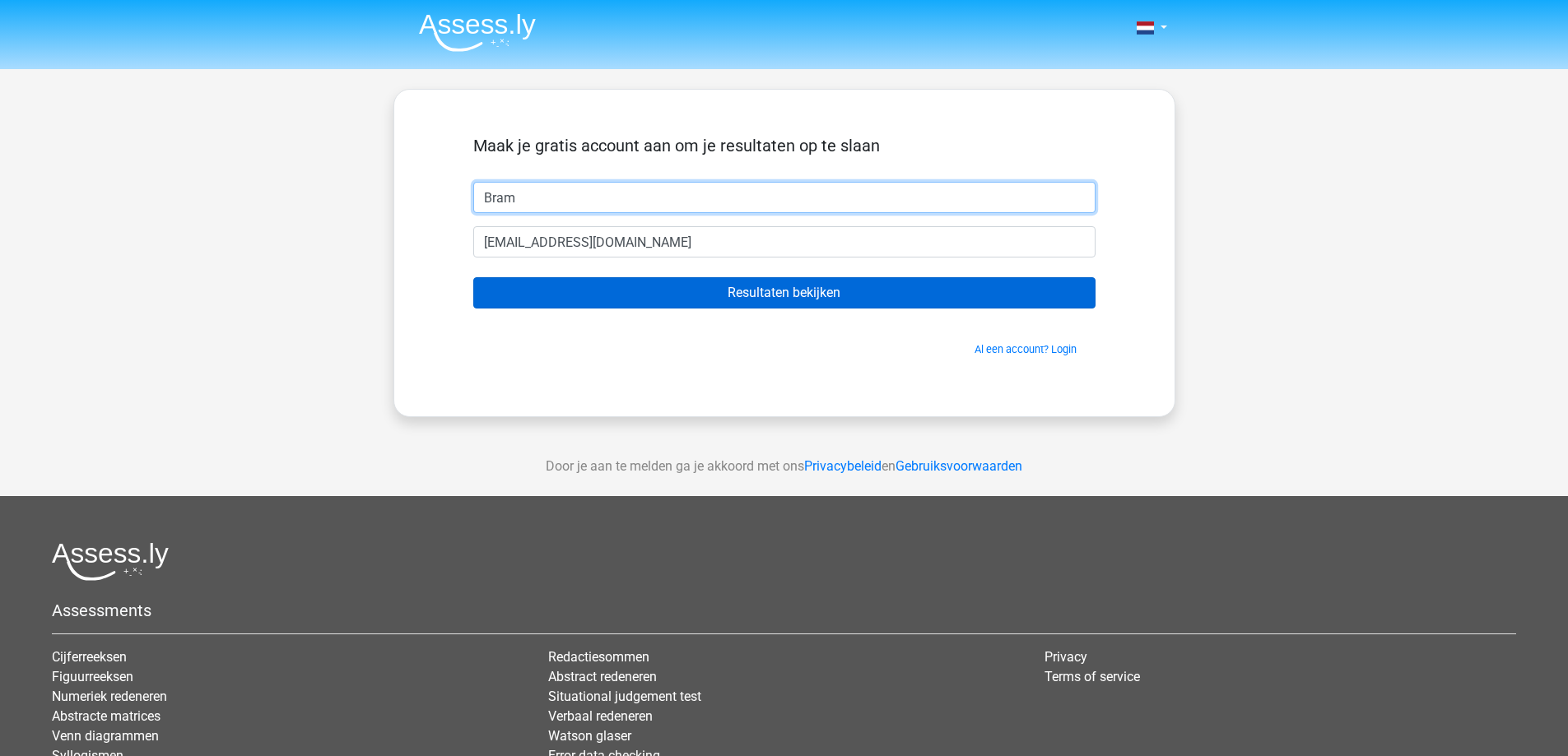
type input "Bram"
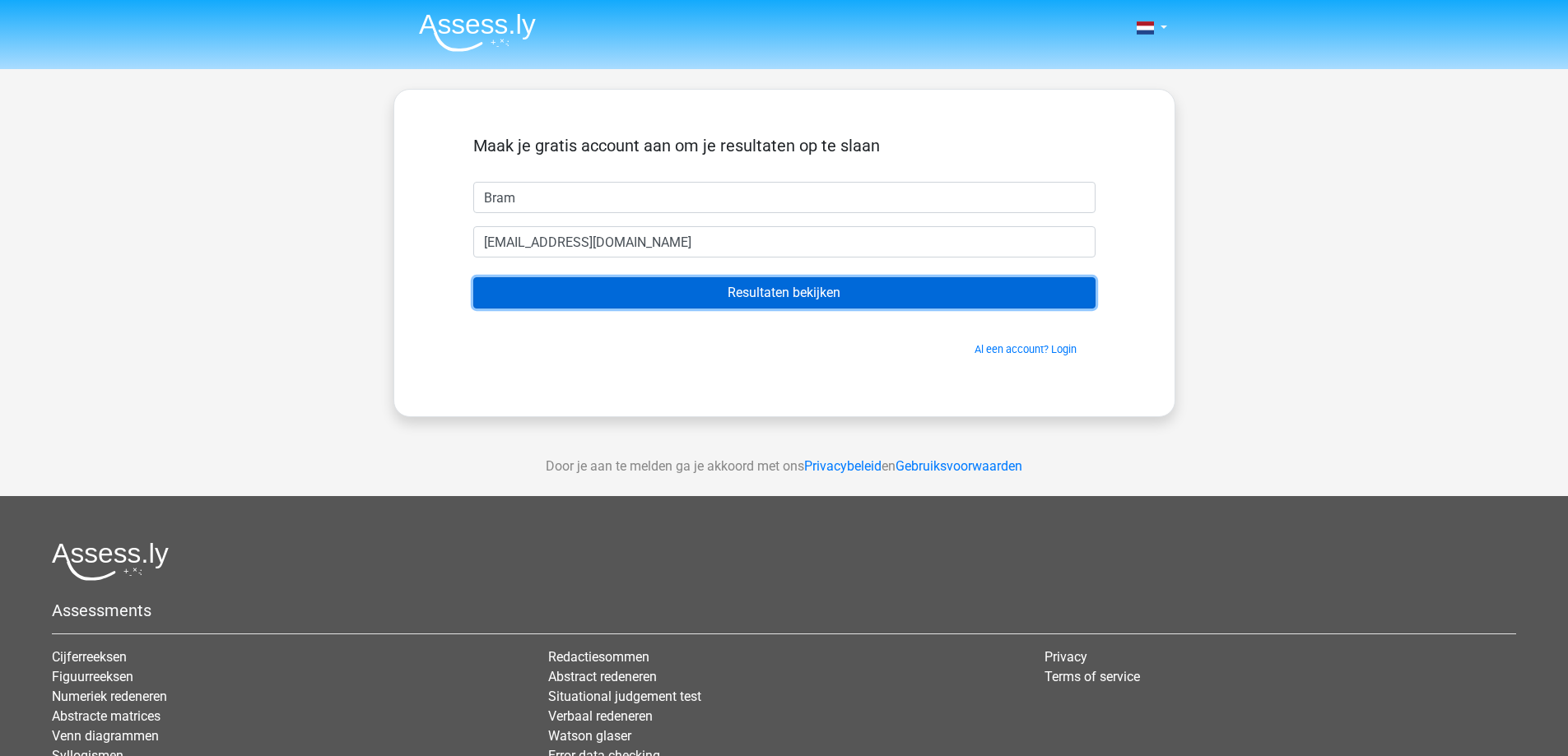
click at [675, 287] on input "Resultaten bekijken" at bounding box center [784, 292] width 622 height 31
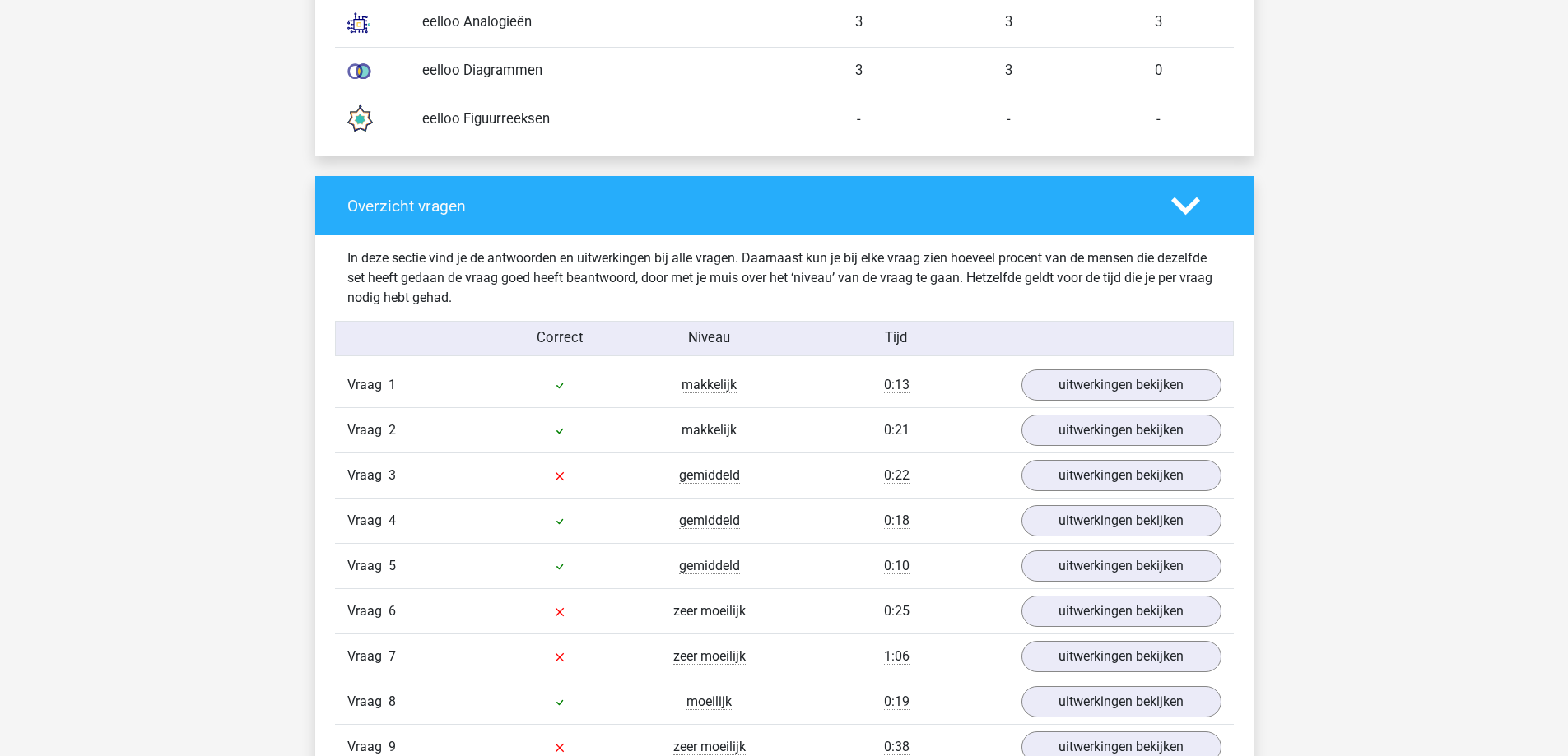
scroll to position [1563, 0]
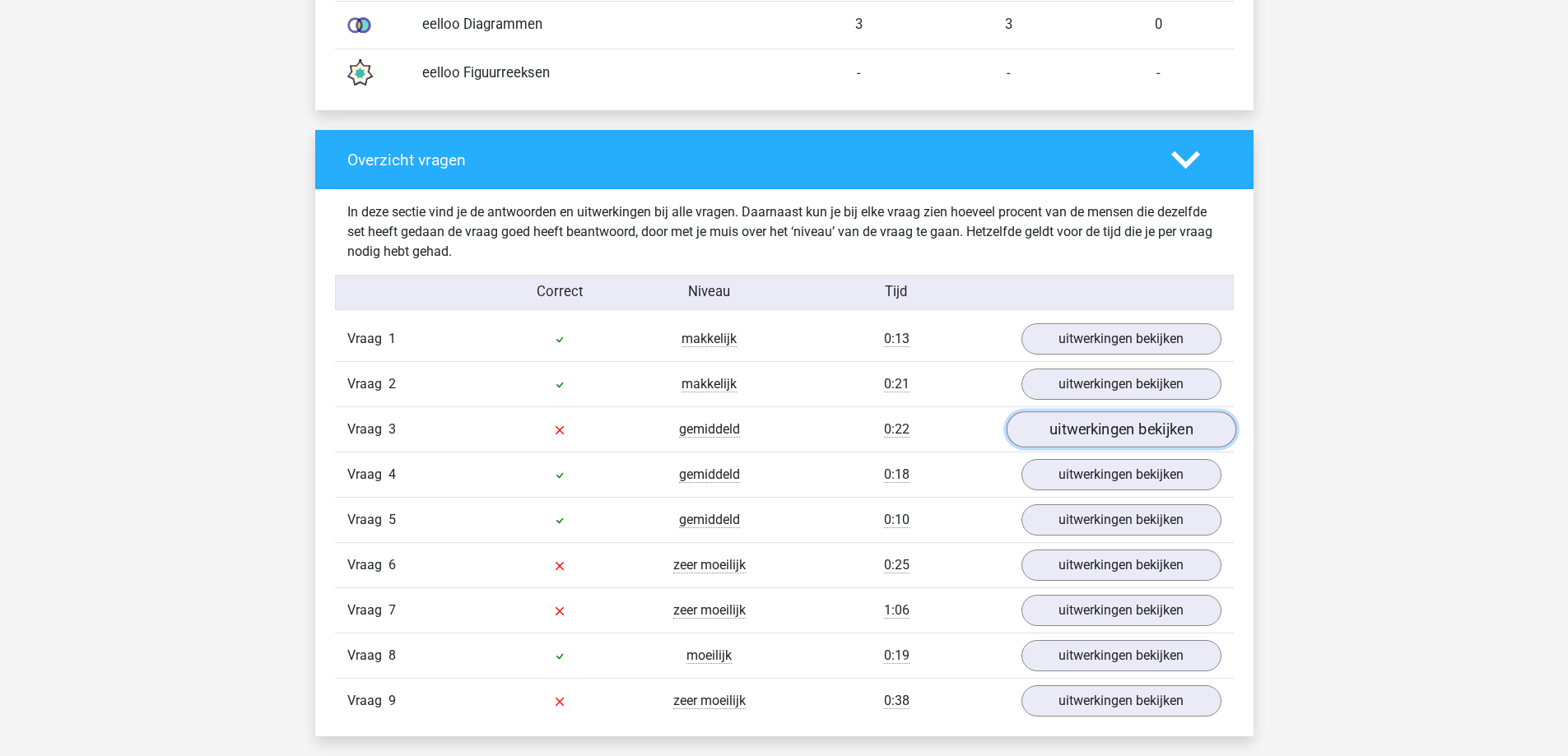
click at [1079, 437] on link "uitwerkingen bekijken" at bounding box center [1120, 429] width 230 height 36
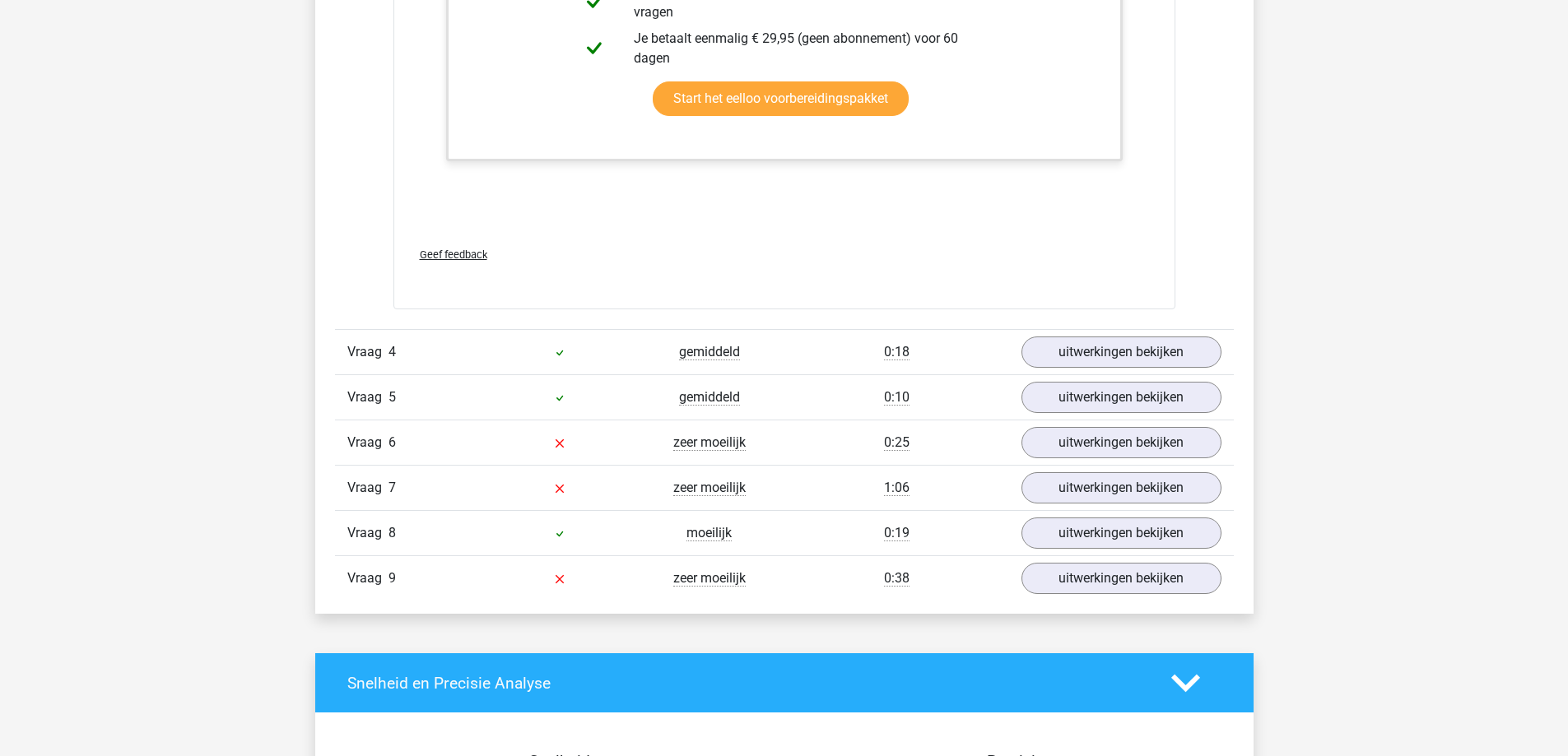
scroll to position [2797, 0]
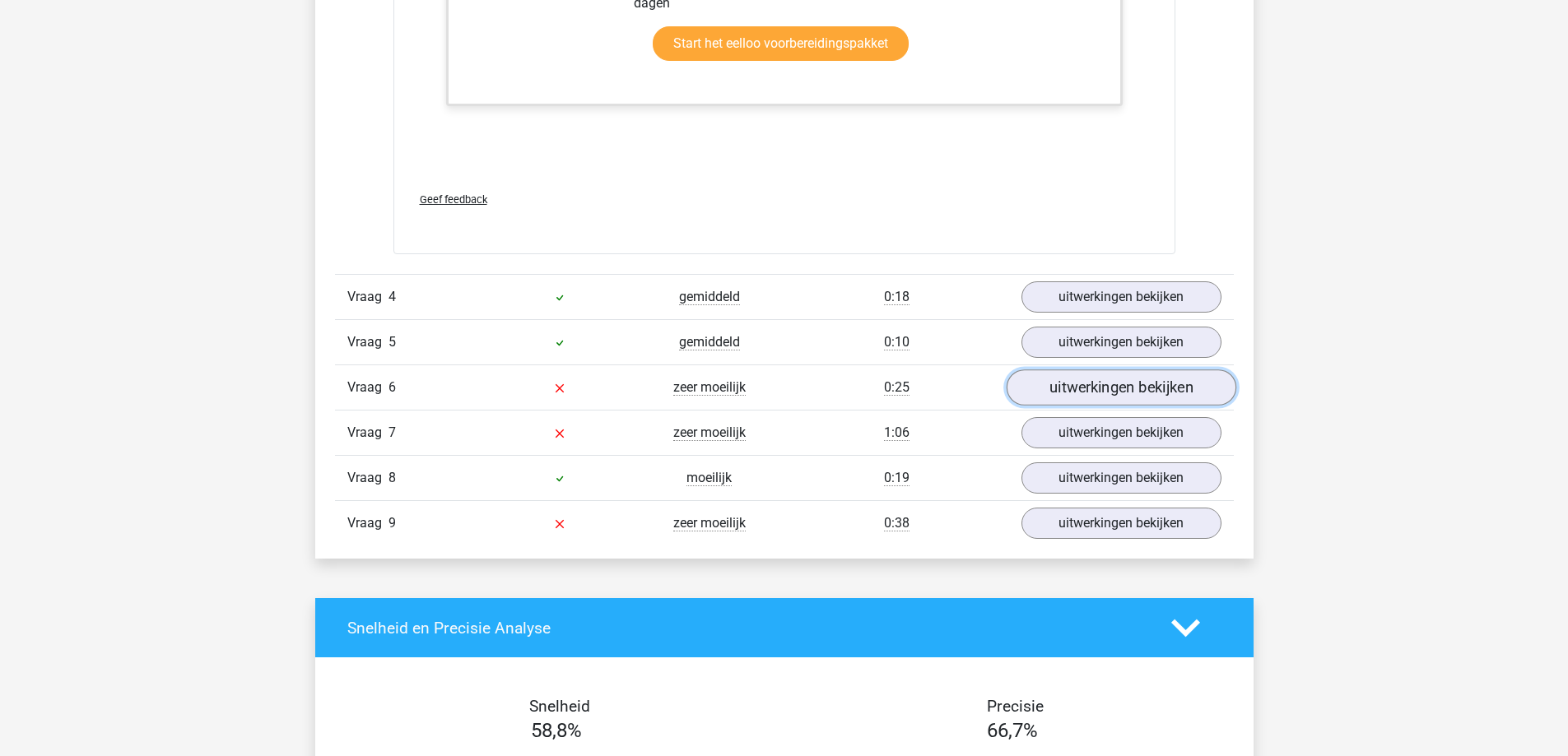
click at [1101, 385] on link "uitwerkingen bekijken" at bounding box center [1120, 388] width 230 height 36
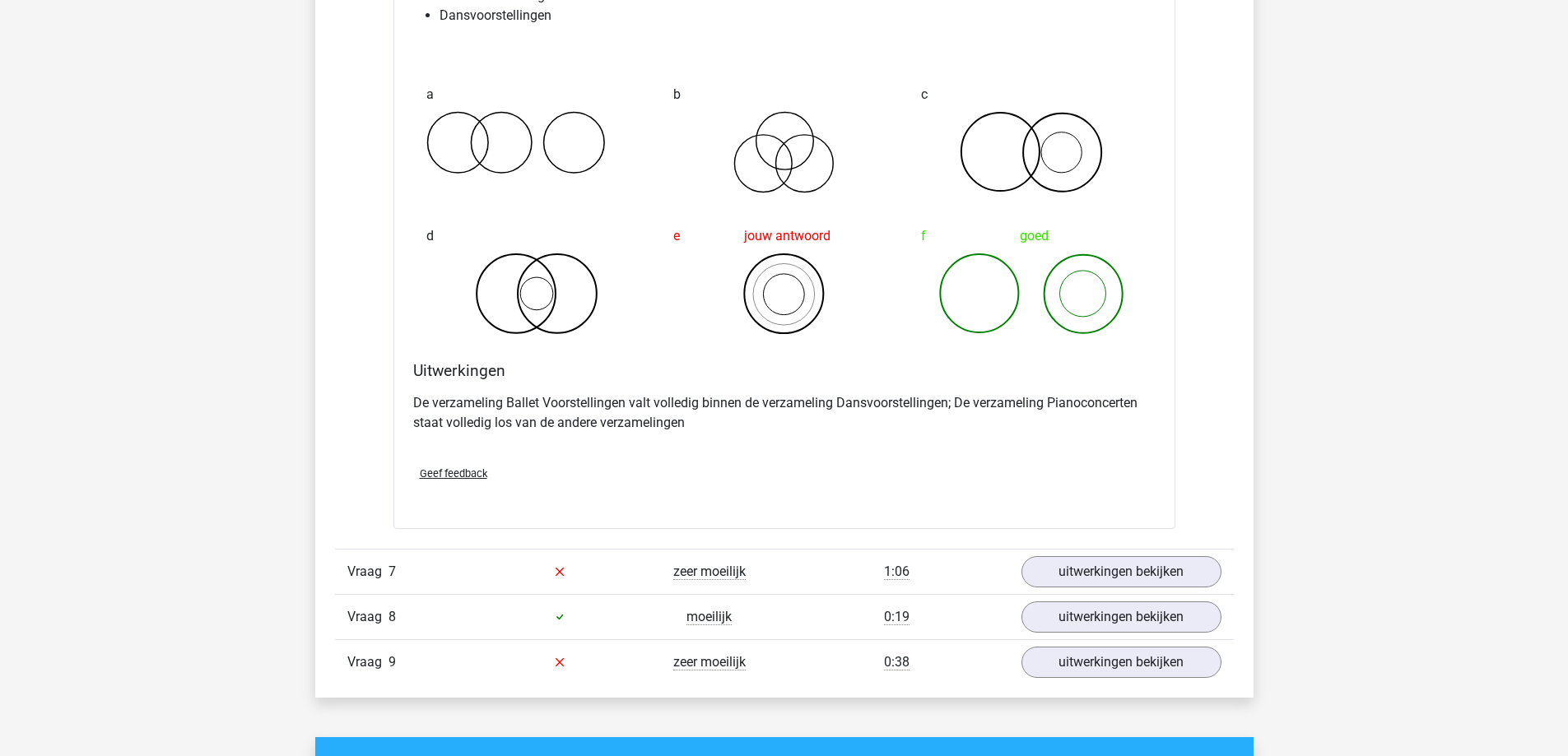
scroll to position [3291, 0]
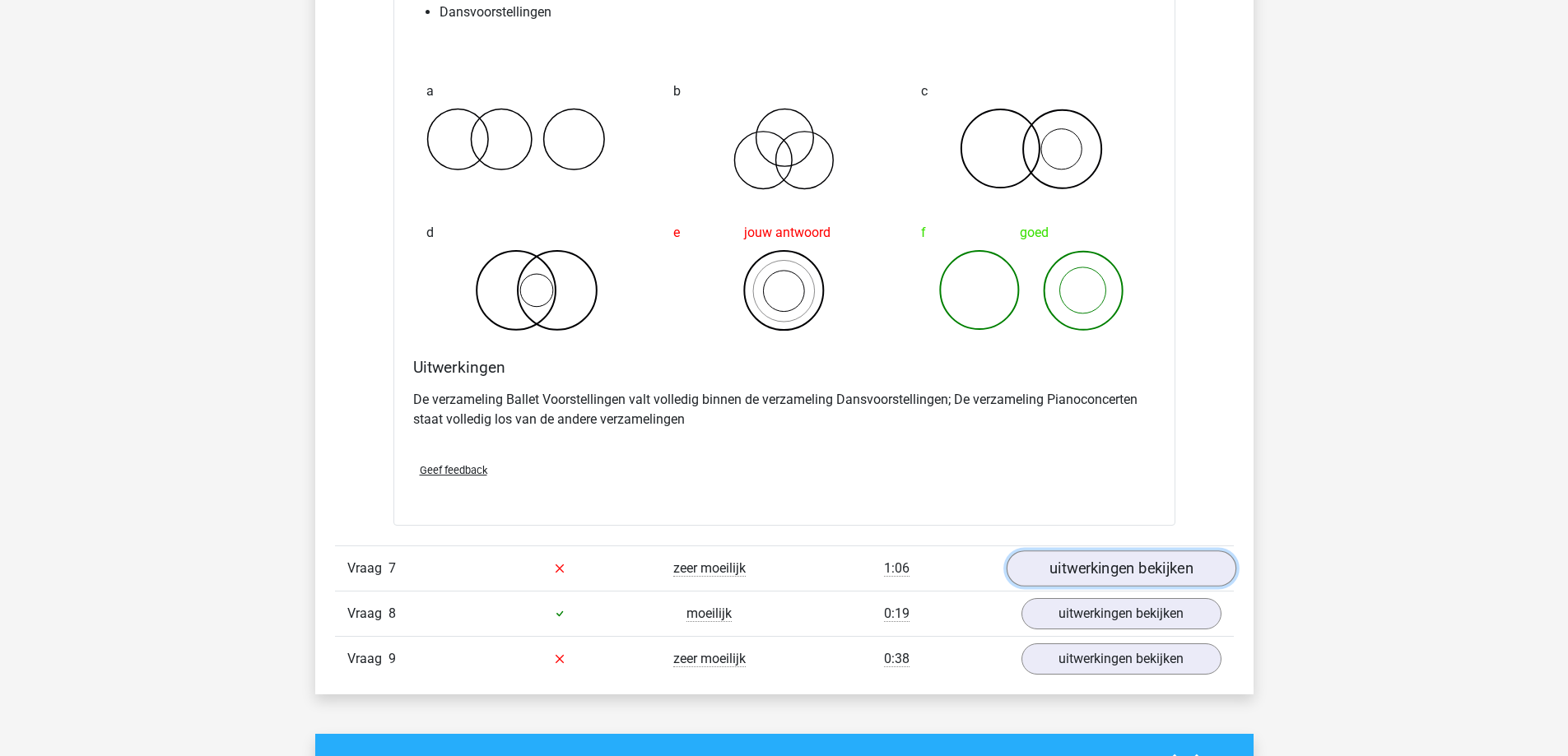
click at [1113, 559] on link "uitwerkingen bekijken" at bounding box center [1120, 568] width 230 height 36
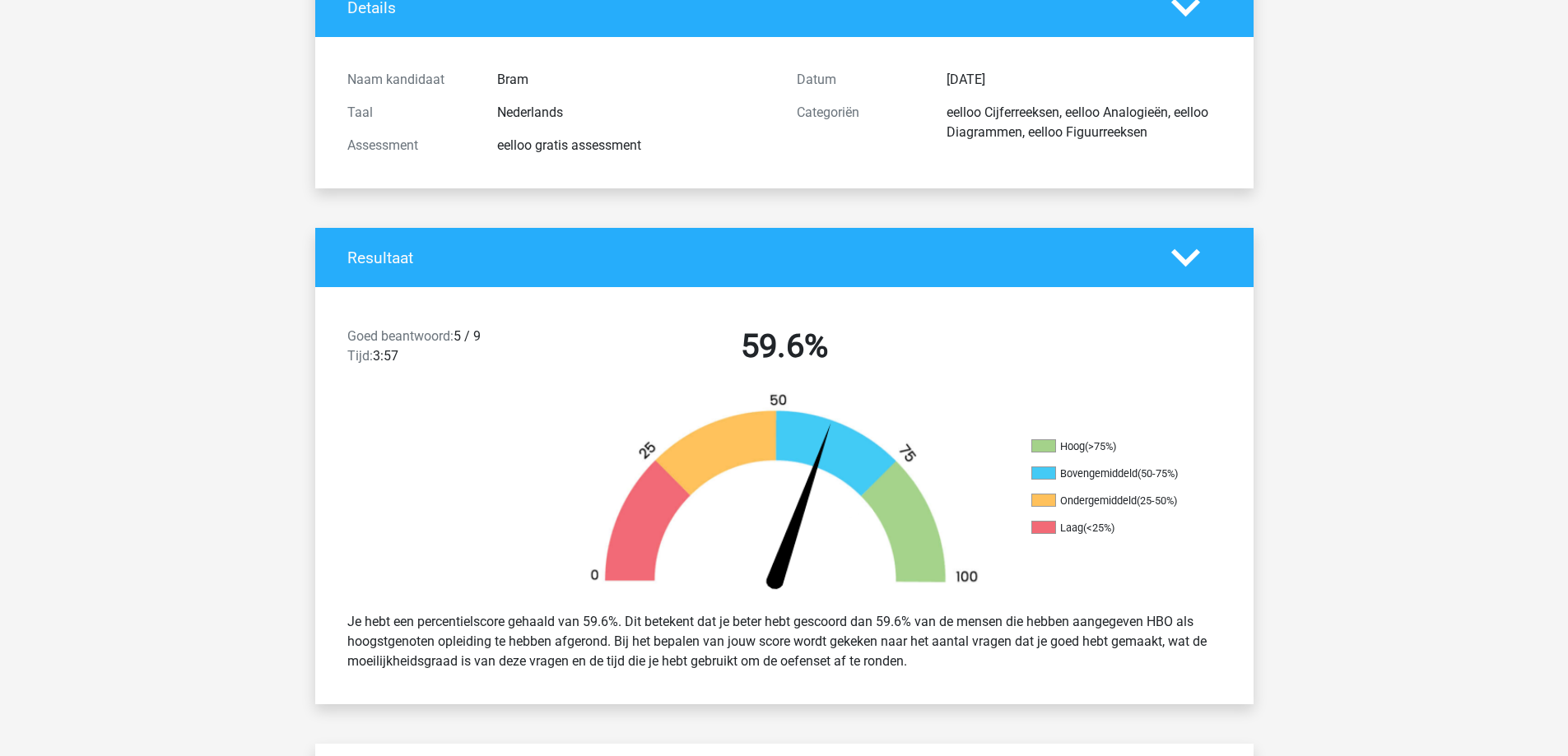
scroll to position [0, 0]
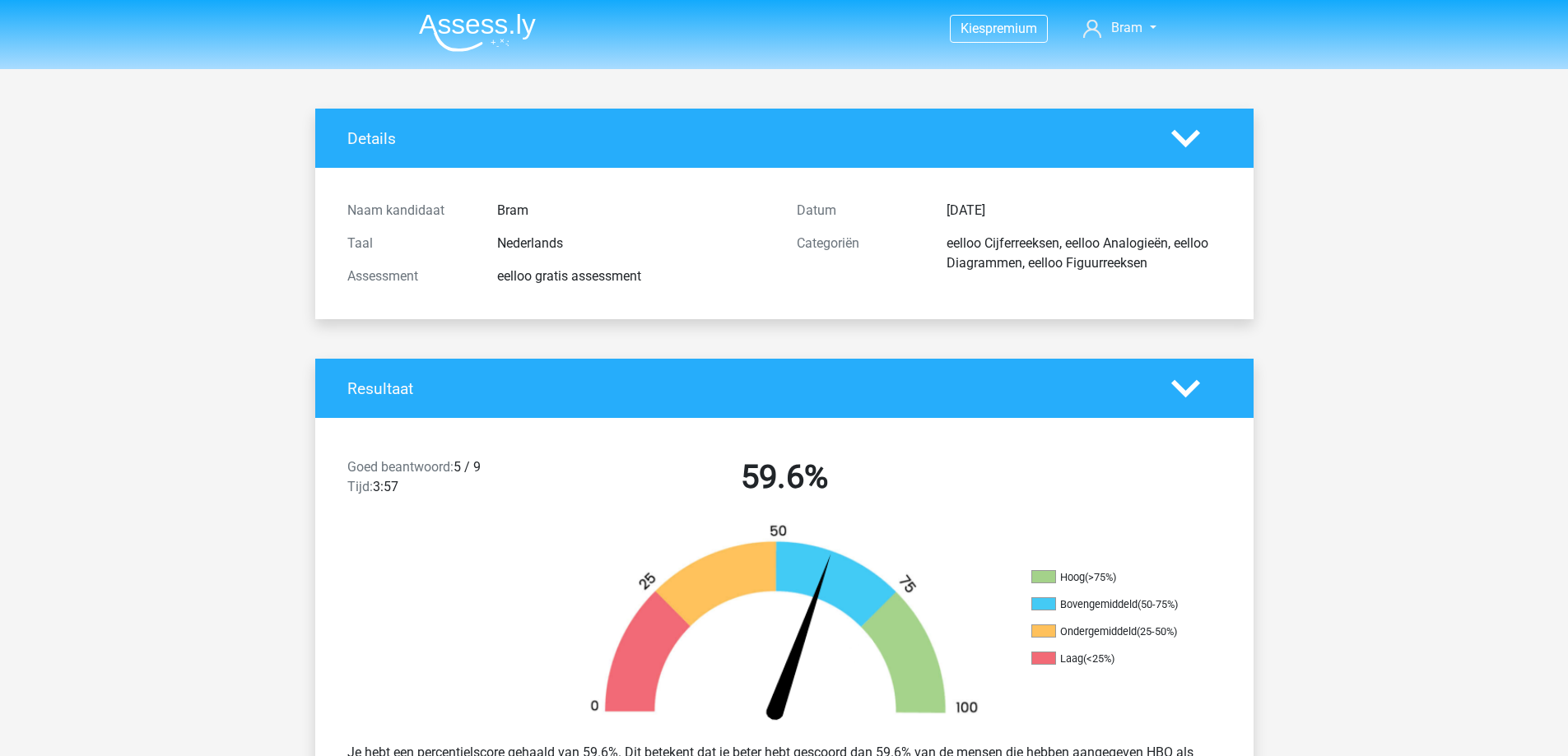
click at [483, 29] on img at bounding box center [477, 32] width 117 height 39
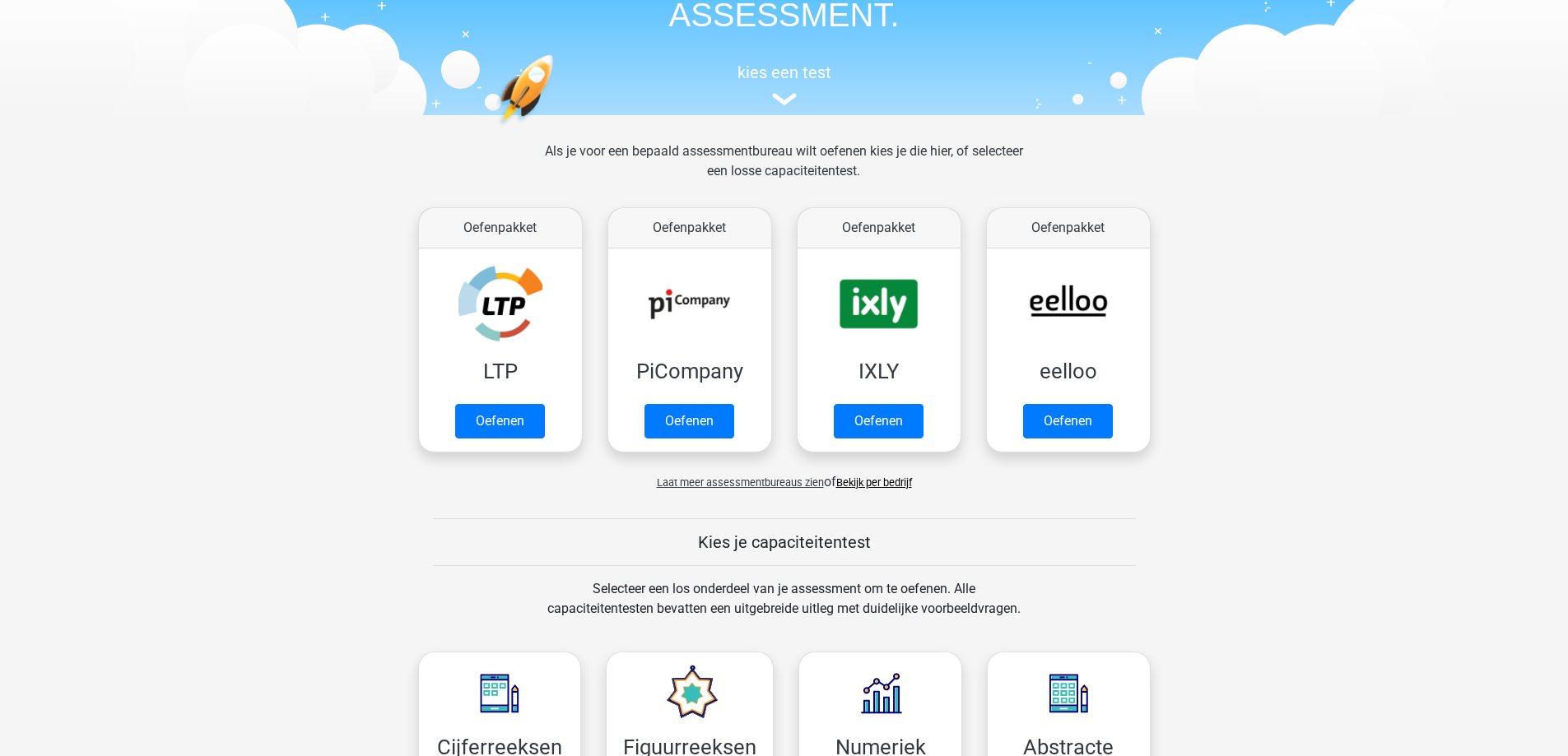
scroll to position [575, 0]
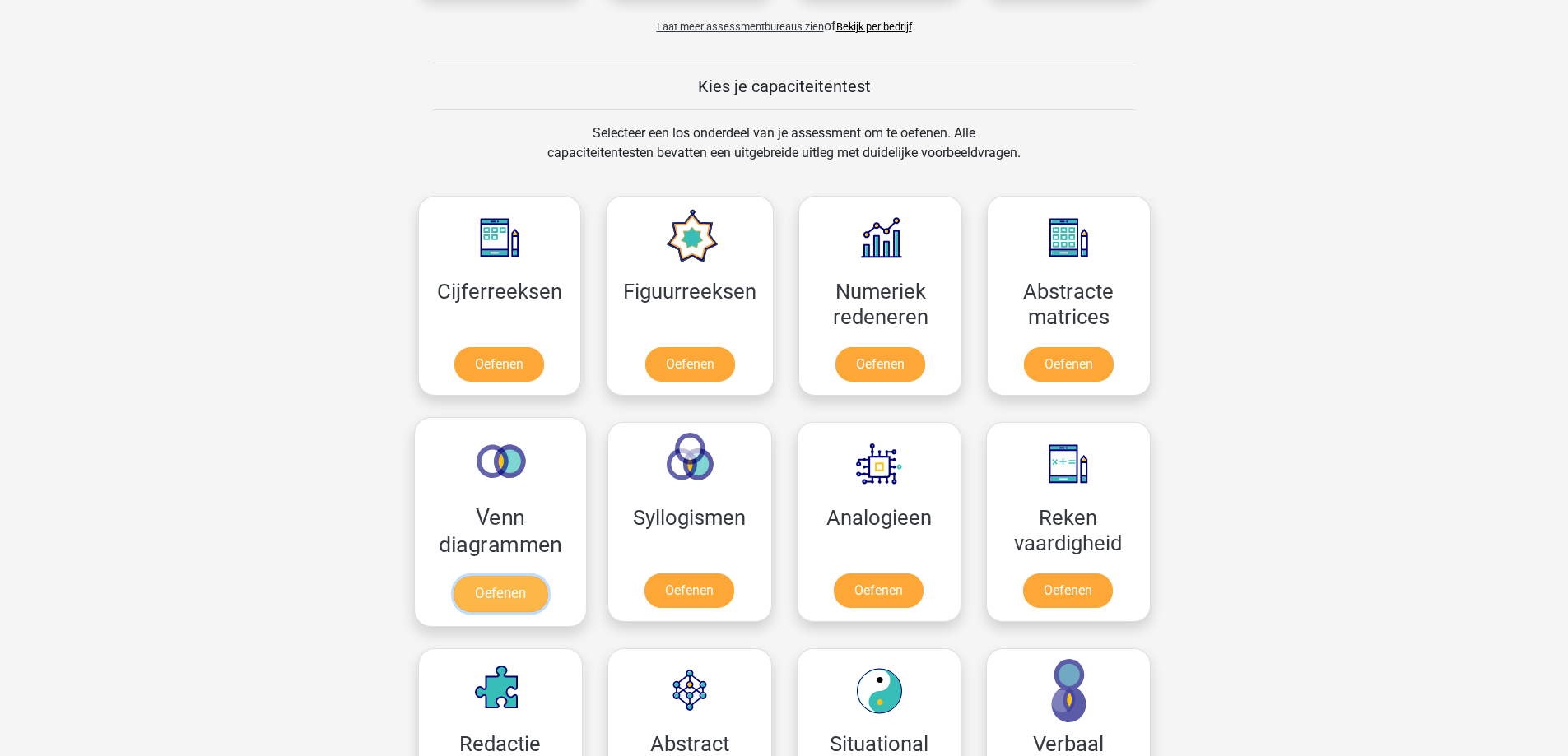
click at [516, 575] on link "Oefenen" at bounding box center [499, 593] width 94 height 36
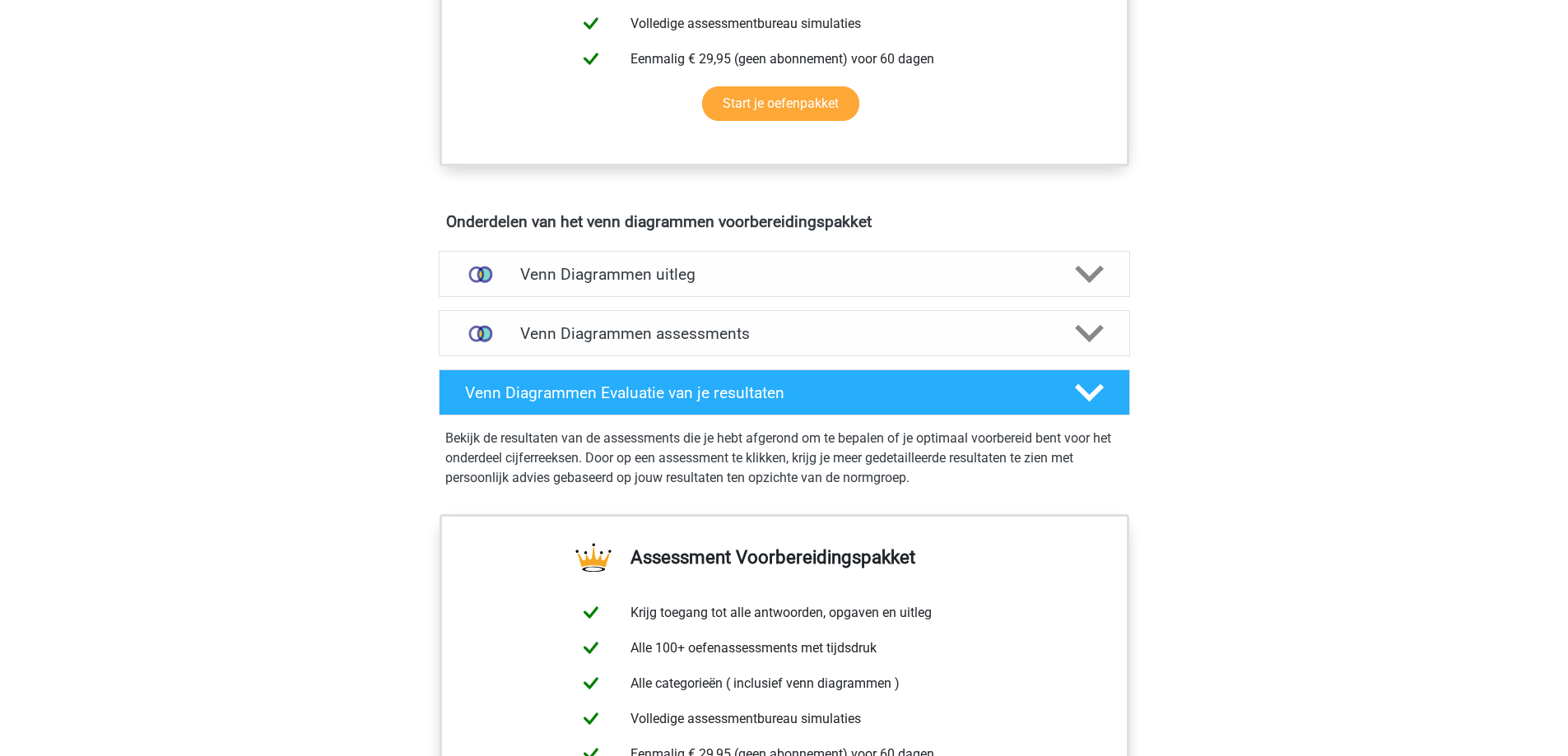
scroll to position [823, 0]
